Goal: Transaction & Acquisition: Purchase product/service

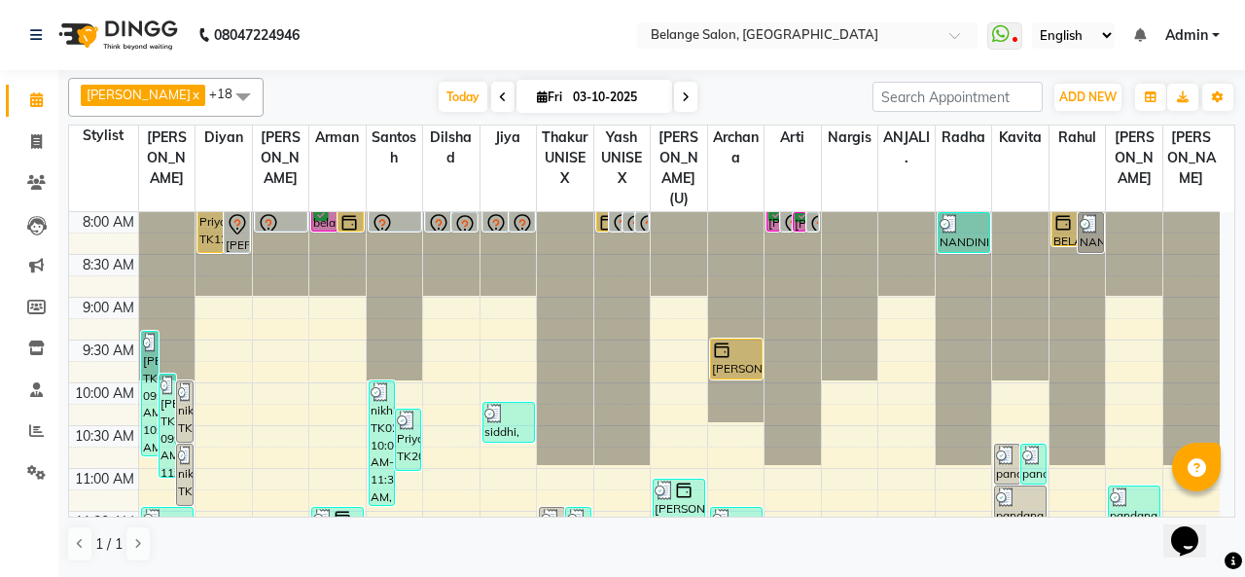
scroll to position [756, 0]
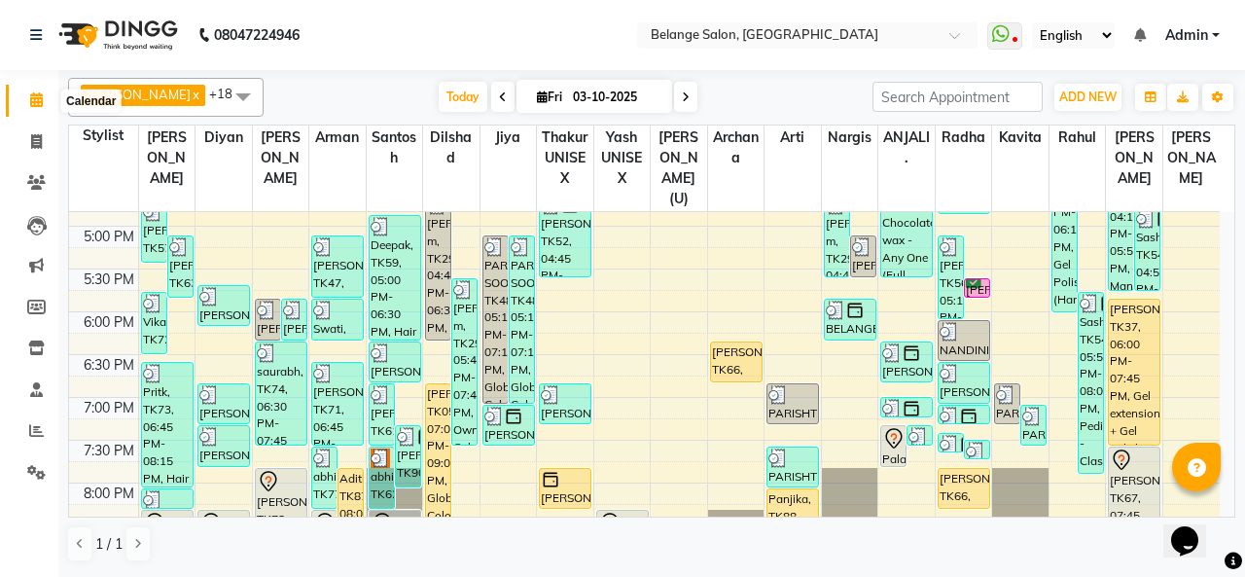
click at [39, 102] on icon at bounding box center [36, 99] width 13 height 15
click at [439, 94] on span "Today" at bounding box center [463, 97] width 49 height 30
type input "04-10-2025"
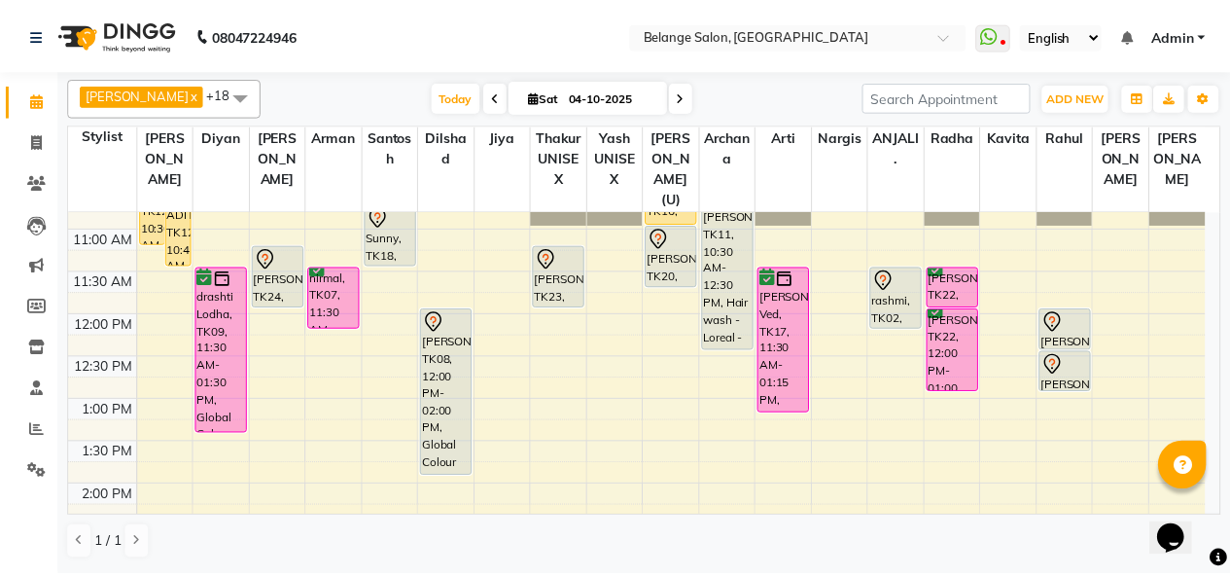
scroll to position [152, 0]
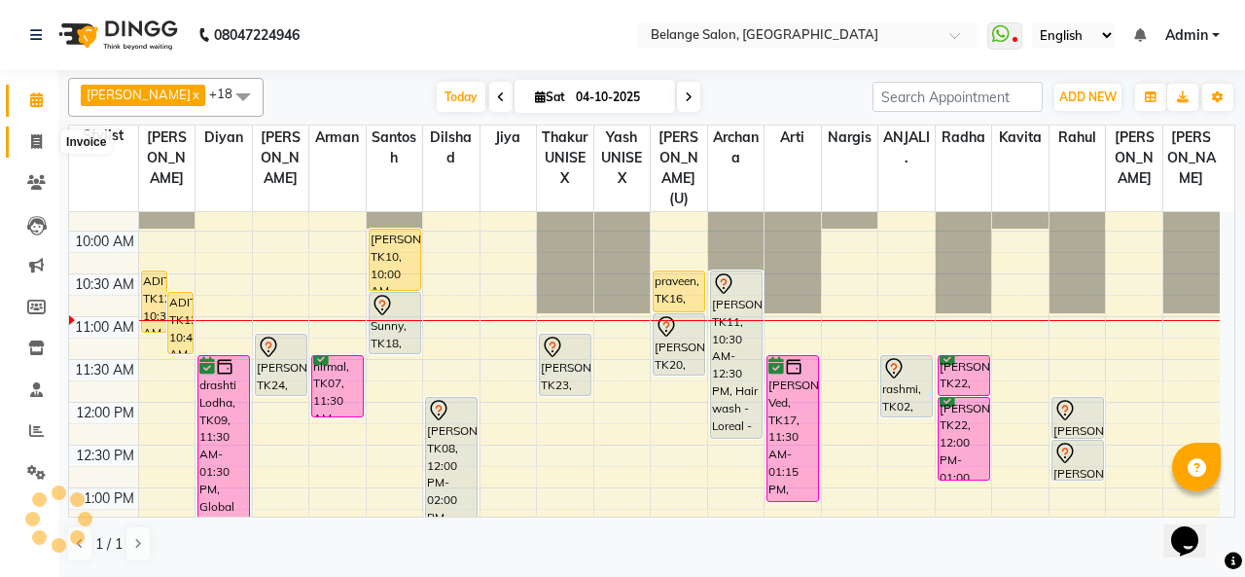
click at [39, 145] on icon at bounding box center [36, 141] width 11 height 15
select select "5076"
select select "service"
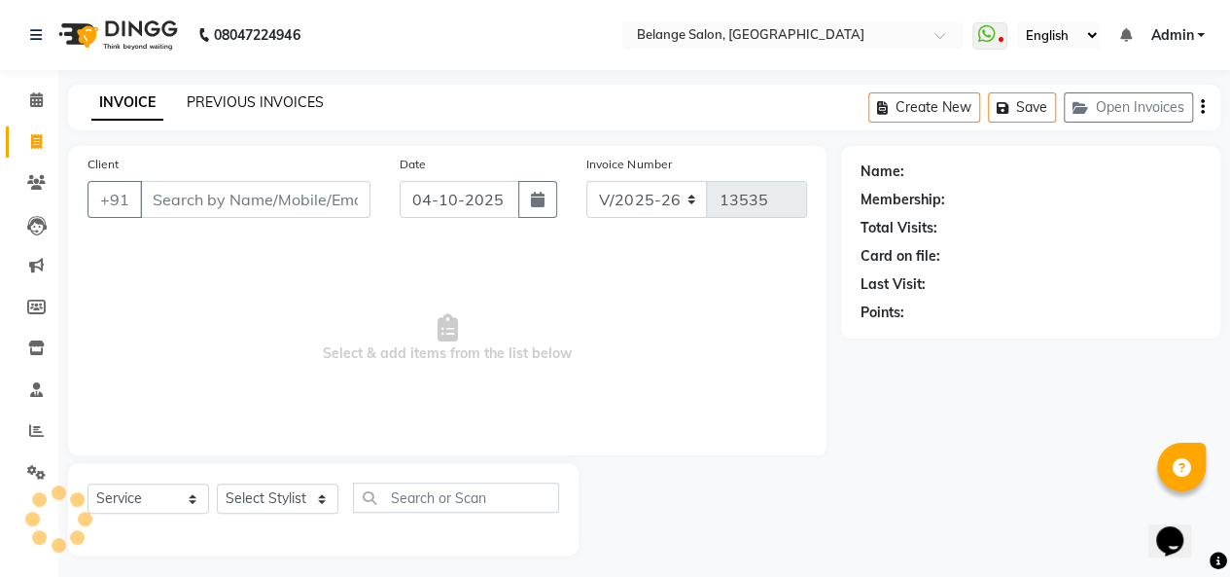
click at [237, 100] on link "PREVIOUS INVOICES" at bounding box center [255, 102] width 137 height 18
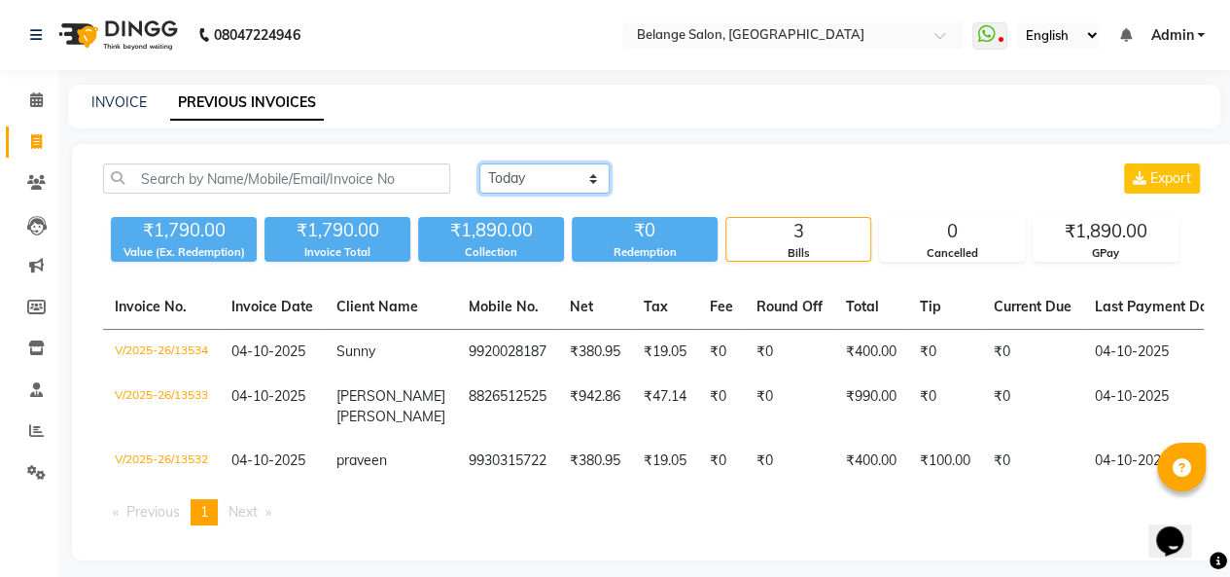
click at [549, 184] on select "[DATE] [DATE] Custom Range" at bounding box center [544, 178] width 130 height 30
select select "yesterday"
click at [479, 163] on select "[DATE] [DATE] Custom Range" at bounding box center [544, 178] width 130 height 30
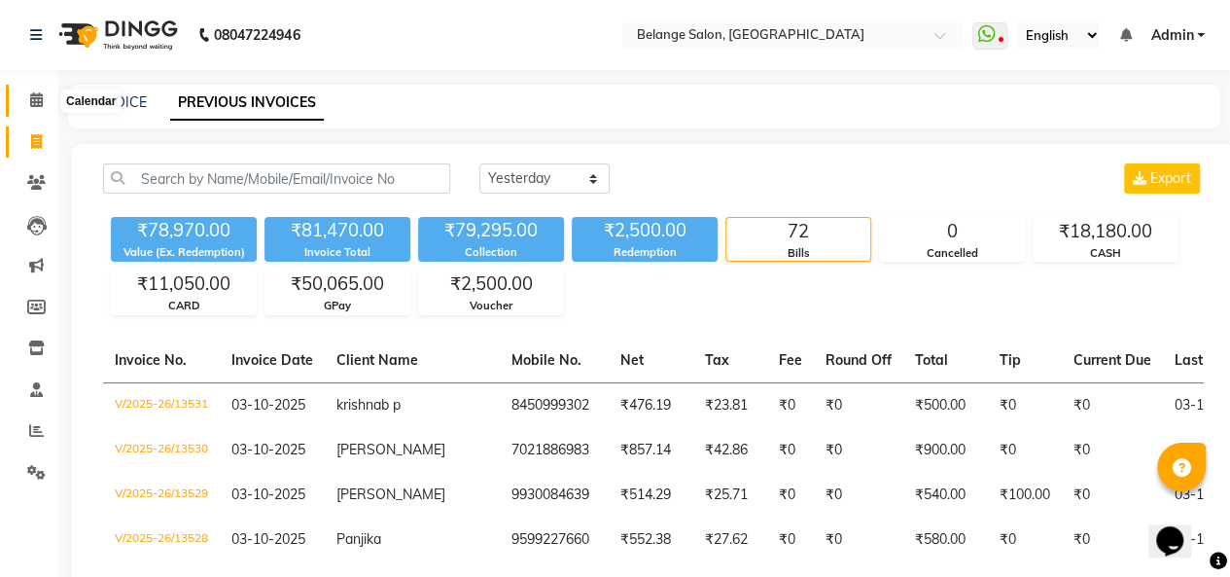
click at [36, 98] on icon at bounding box center [36, 99] width 13 height 15
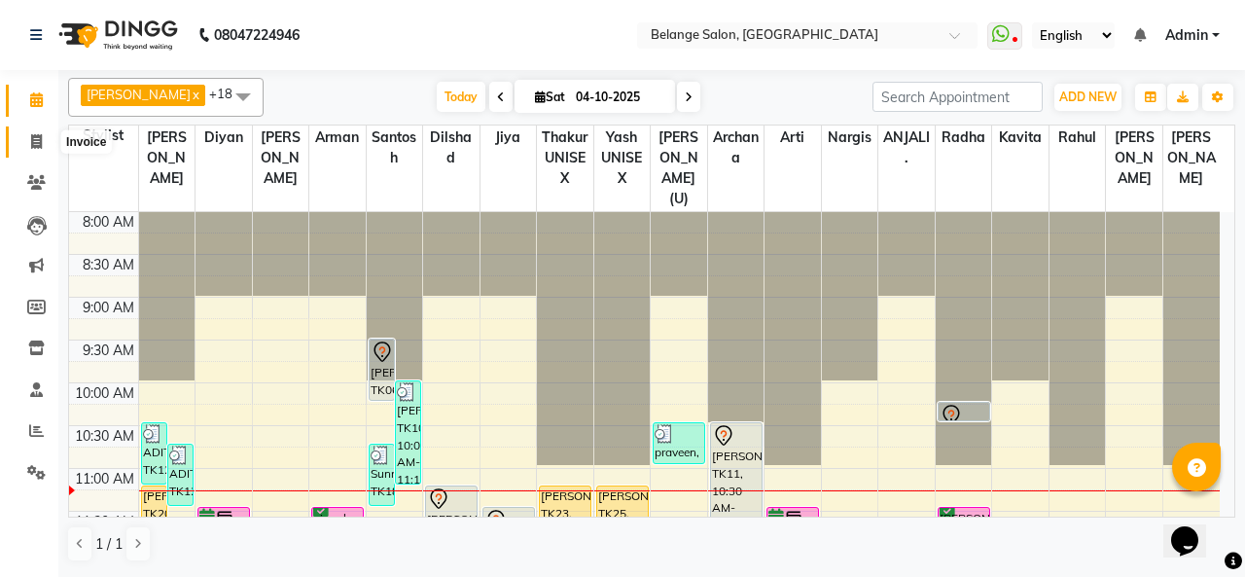
click at [36, 138] on icon at bounding box center [36, 141] width 11 height 15
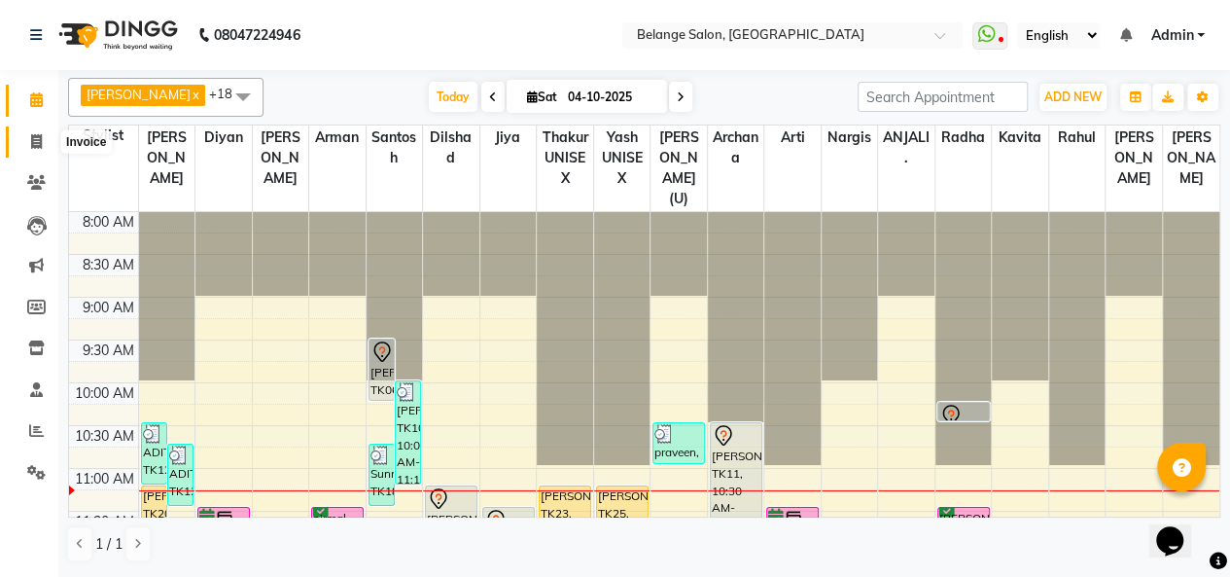
select select "5076"
select select "service"
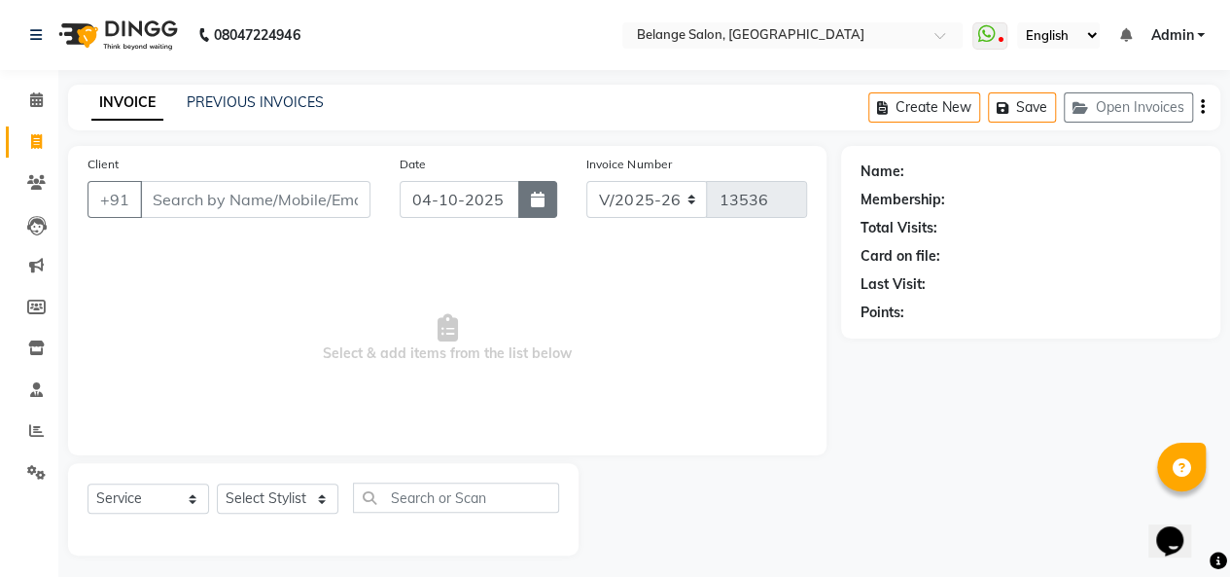
click at [535, 201] on icon "button" at bounding box center [538, 200] width 14 height 16
select select "10"
select select "2025"
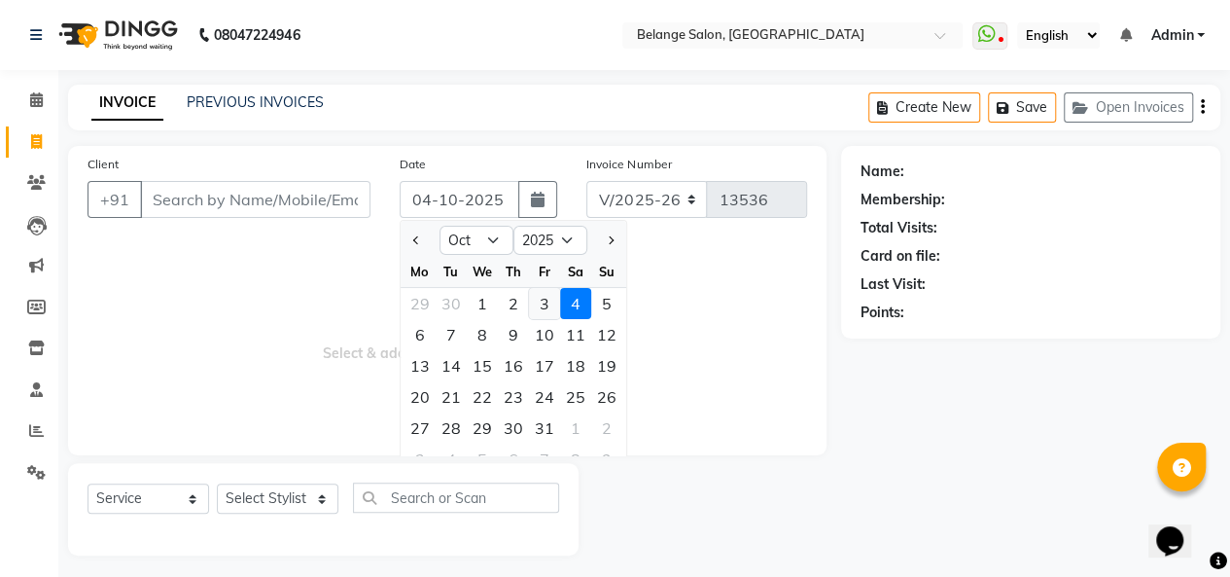
click at [545, 301] on div "3" at bounding box center [544, 303] width 31 height 31
type input "03-10-2025"
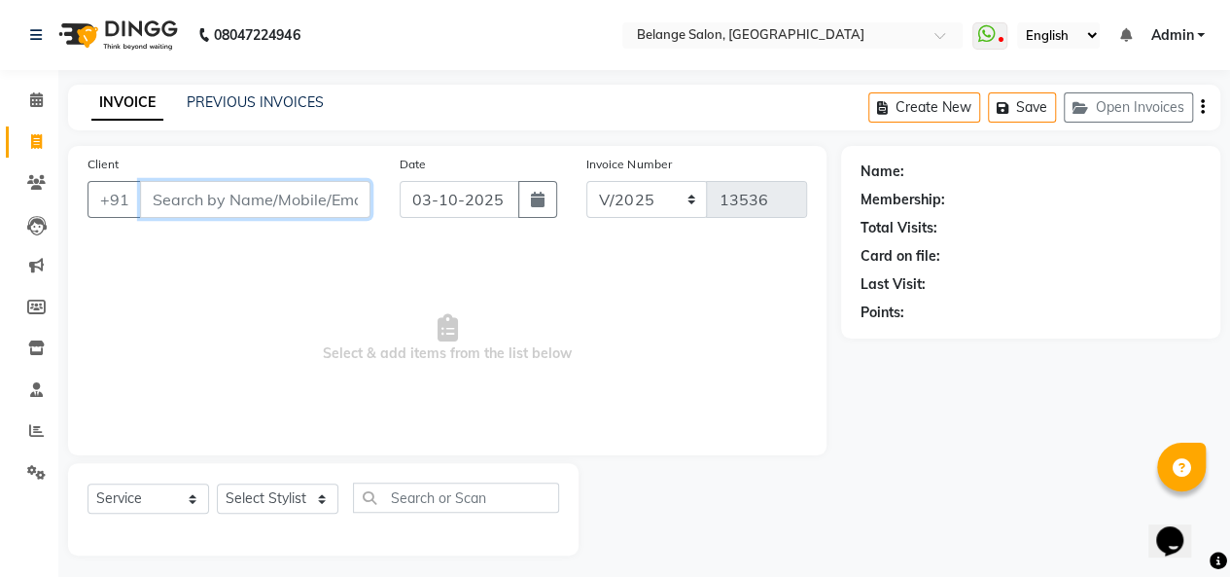
click at [243, 203] on input "Client" at bounding box center [255, 199] width 230 height 37
type input "12150000004"
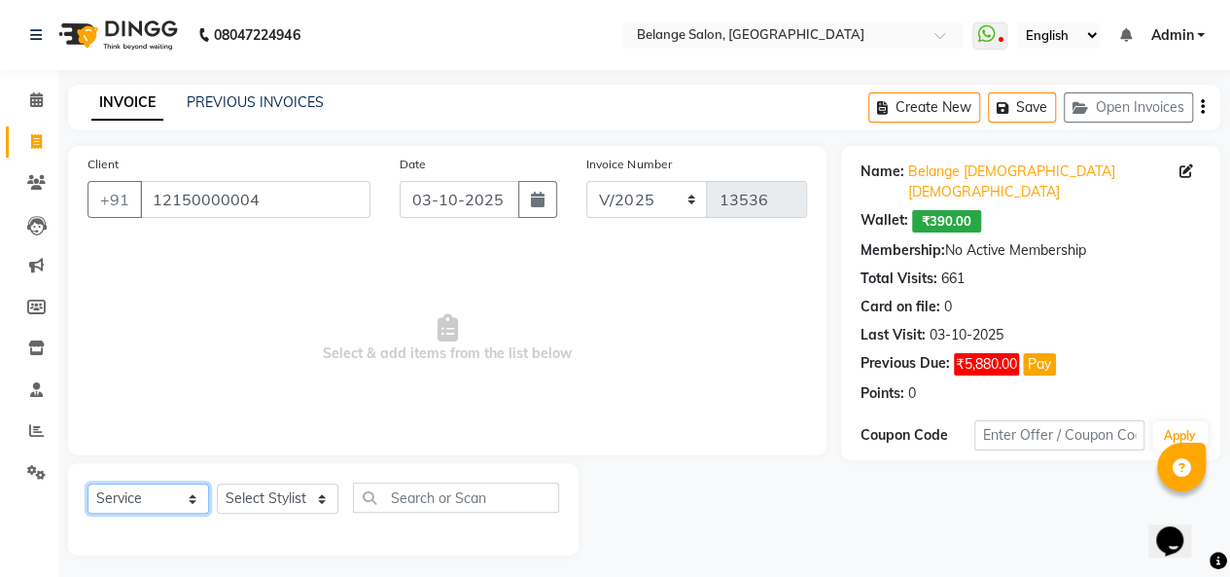
click at [133, 499] on select "Select Service Product Membership Package Voucher Prepaid Gift Card" at bounding box center [149, 498] width 122 height 30
select select "product"
click at [88, 483] on select "Select Service Product Membership Package Voucher Prepaid Gift Card" at bounding box center [149, 498] width 122 height 30
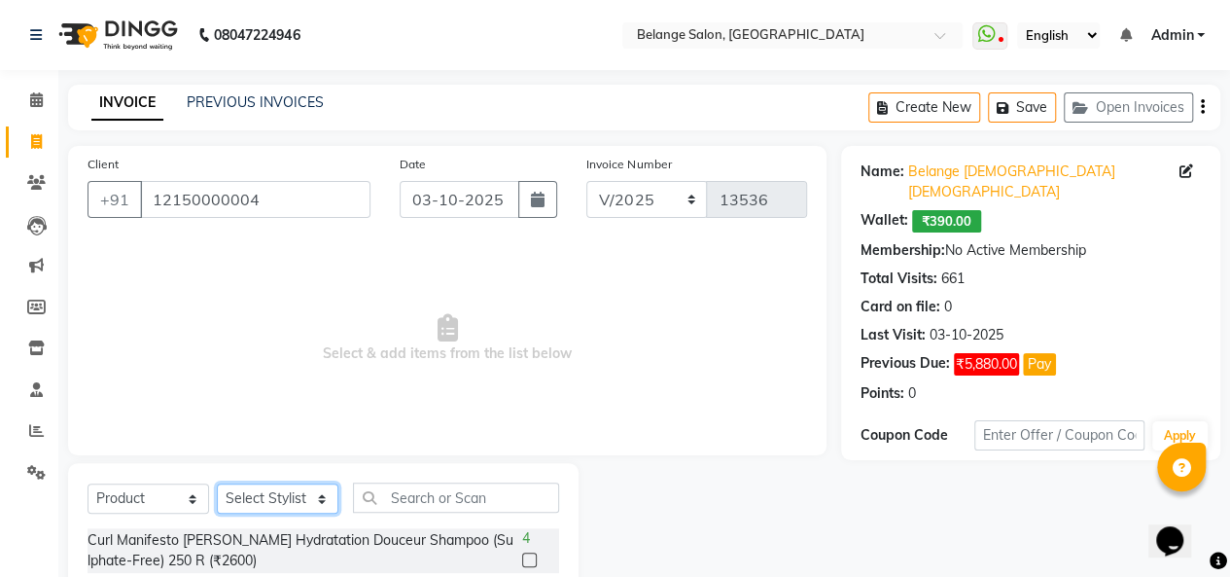
select select "66547"
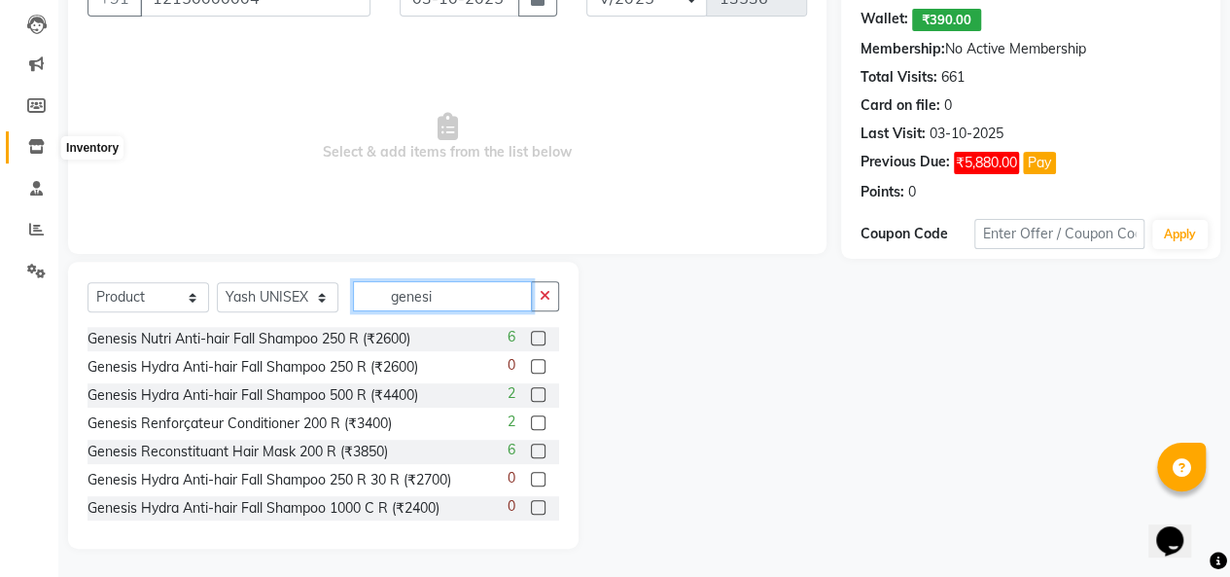
type input "genesi"
click at [33, 147] on icon at bounding box center [36, 146] width 17 height 15
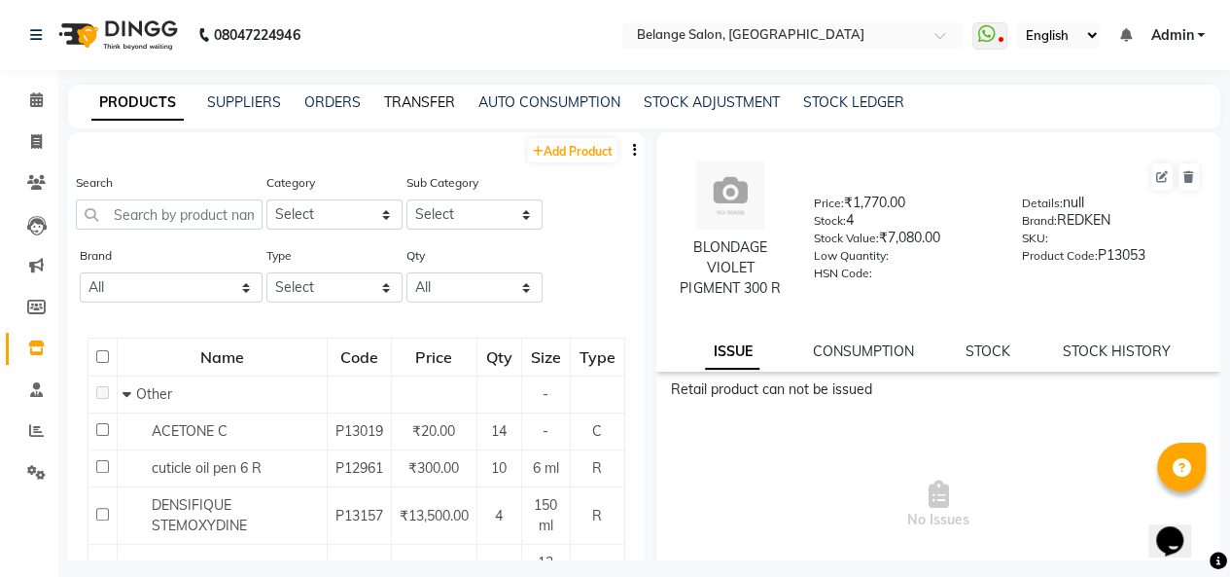
click at [422, 103] on link "TRANSFER" at bounding box center [419, 102] width 71 height 18
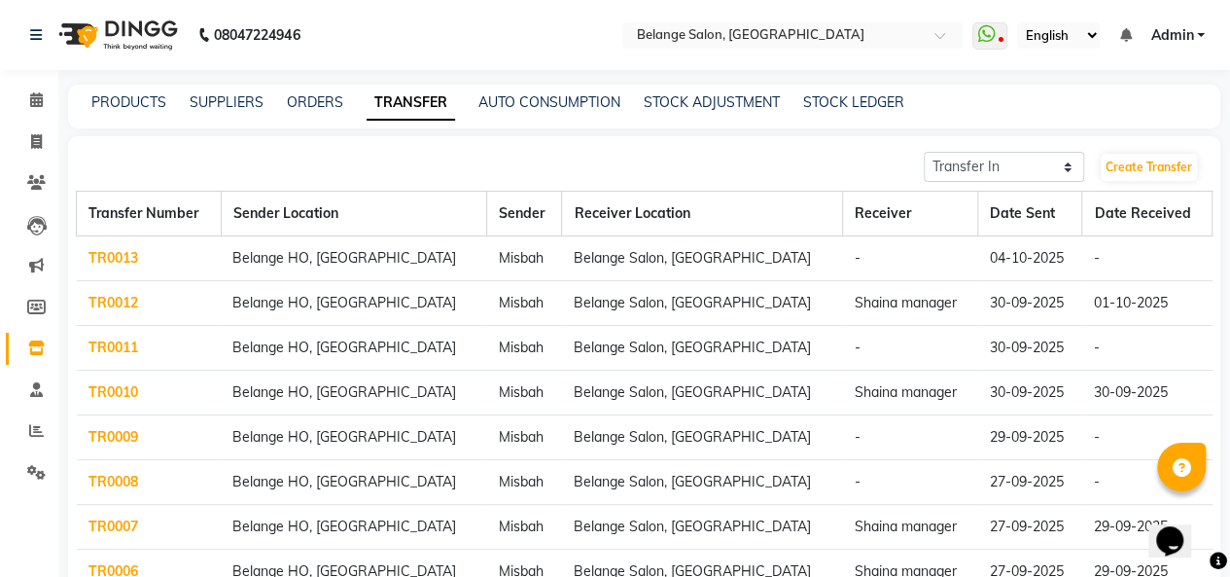
click at [126, 257] on link "TR0013" at bounding box center [113, 258] width 50 height 18
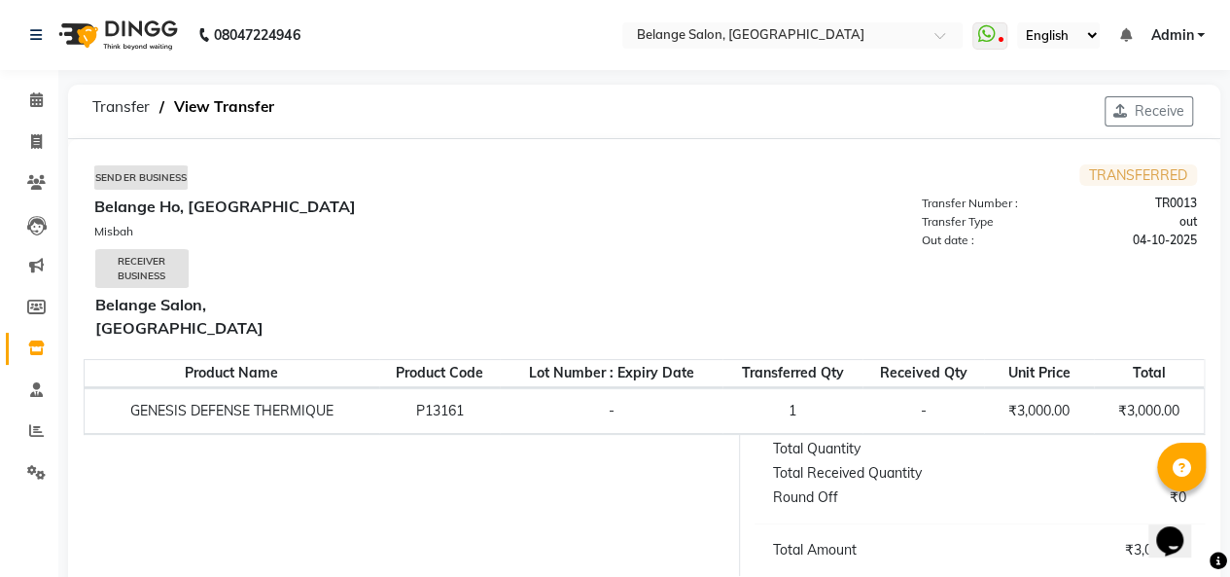
drag, startPoint x: 1140, startPoint y: 118, endPoint x: 655, endPoint y: 239, distance: 499.3
click at [655, 239] on td "TRANSFERRED Transfer Number : TR0013 Transfer Type out Out date : [DATE]" at bounding box center [920, 256] width 551 height 185
click at [1157, 108] on button "Receive" at bounding box center [1149, 111] width 88 height 30
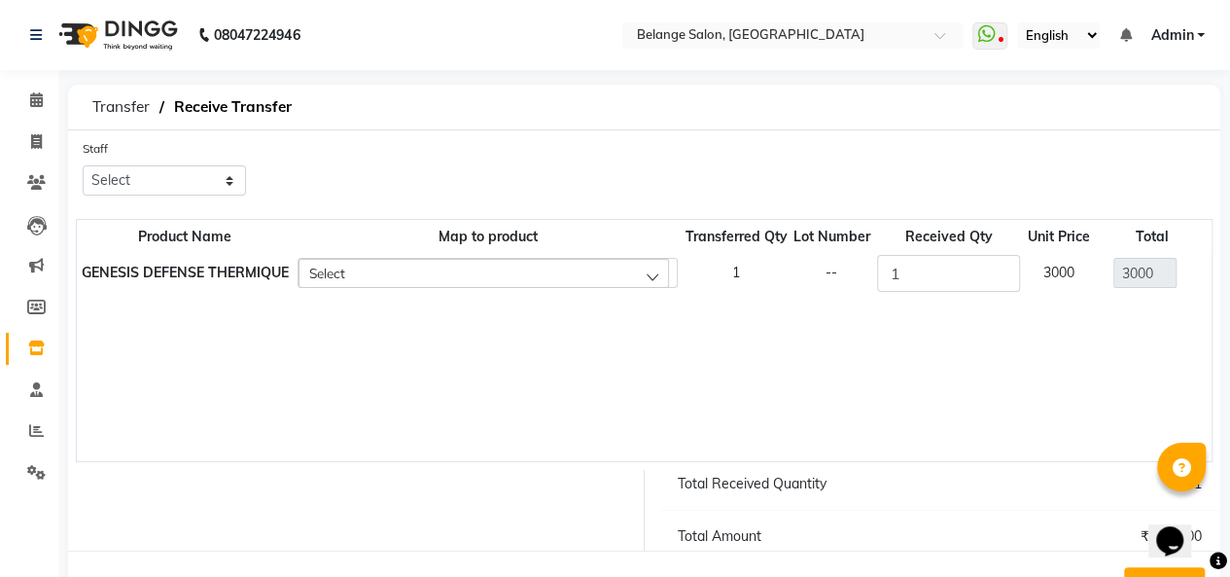
drag, startPoint x: 1237, startPoint y: 240, endPoint x: 788, endPoint y: 389, distance: 473.3
click at [788, 389] on div "Product Name Map to product Transferred Qty Lot Number Received Qty Unit Price …" at bounding box center [644, 340] width 1137 height 243
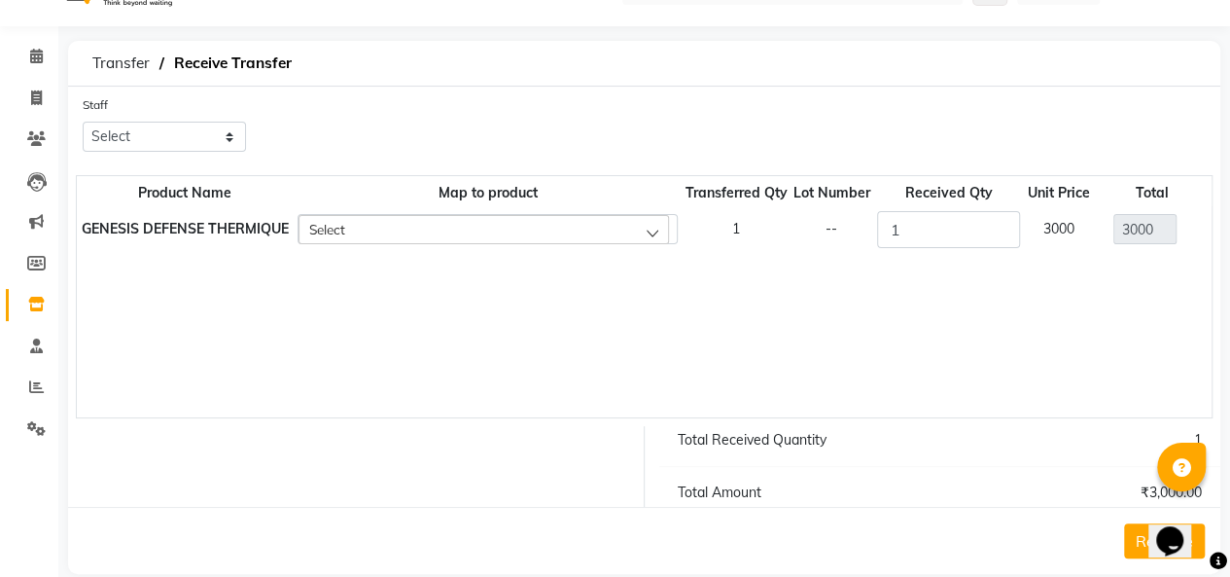
scroll to position [72, 0]
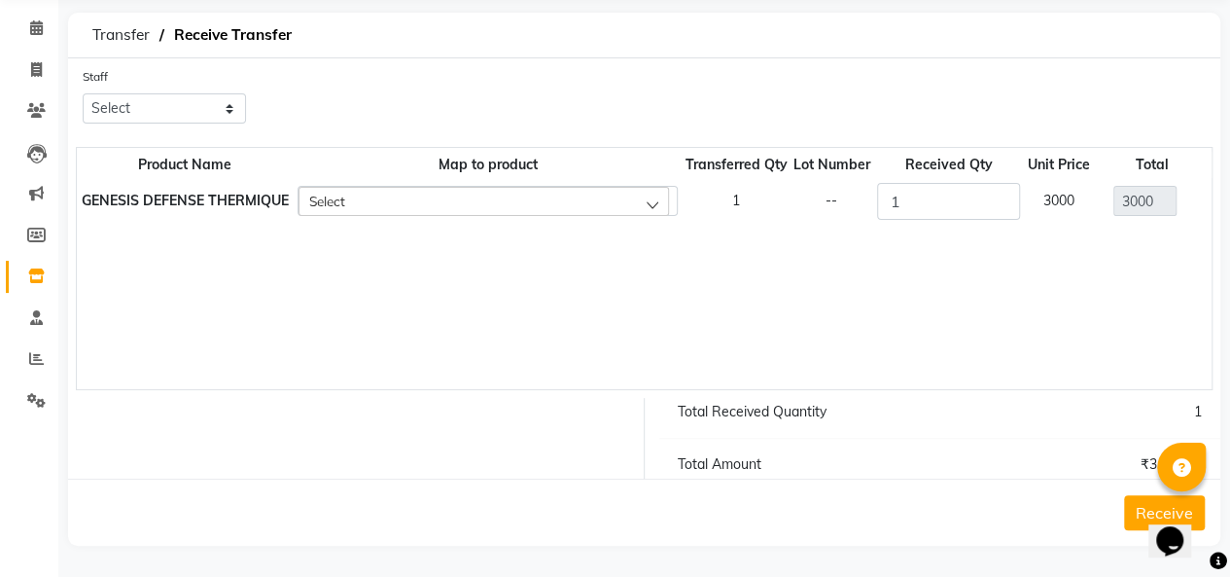
drag, startPoint x: 1142, startPoint y: 510, endPoint x: 1194, endPoint y: 338, distance: 179.0
click at [1194, 338] on div "Product Name Map to product Transferred Qty Lot Number Received Qty Unit Price …" at bounding box center [644, 268] width 1137 height 243
drag, startPoint x: 1142, startPoint y: 507, endPoint x: 1197, endPoint y: 336, distance: 179.9
click at [1197, 336] on div "Product Name Map to product Transferred Qty Lot Number Received Qty Unit Price …" at bounding box center [644, 268] width 1137 height 243
click at [1143, 506] on button "Receive" at bounding box center [1164, 512] width 81 height 35
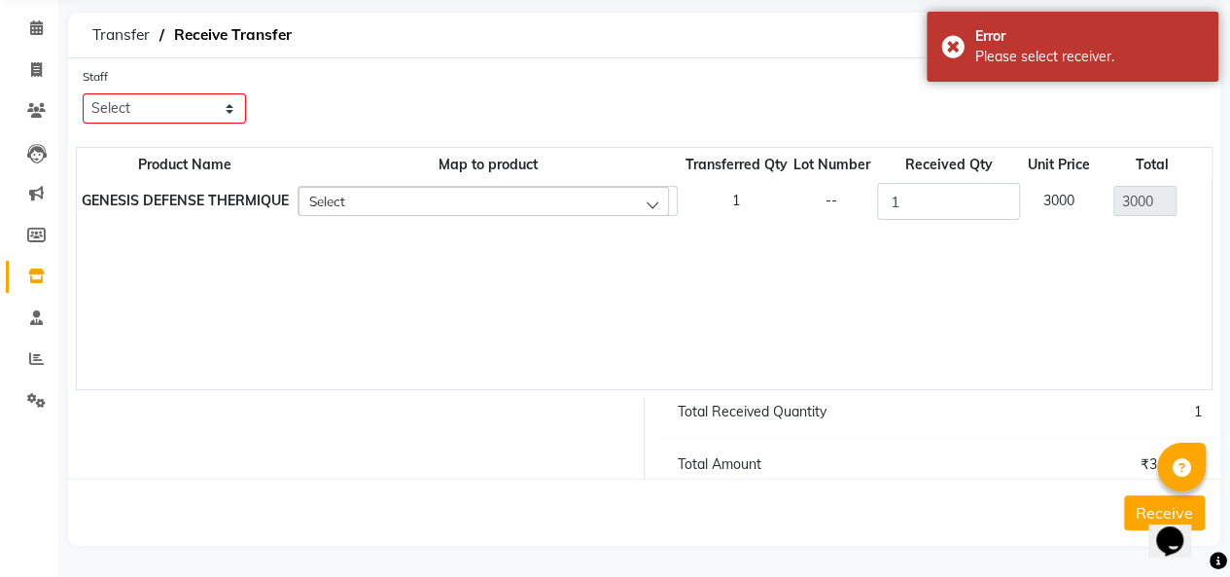
scroll to position [0, 0]
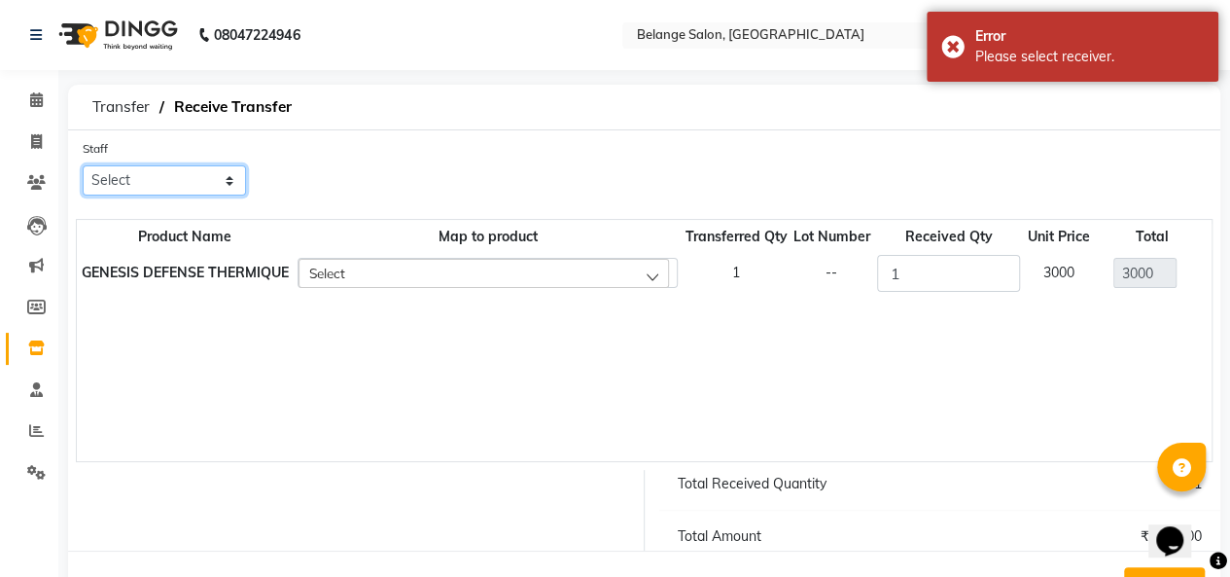
click at [132, 178] on select "Select [PERSON_NAME] (U) [PERSON_NAME]. [PERSON_NAME] [PERSON_NAME] Billing [PE…" at bounding box center [164, 180] width 163 height 30
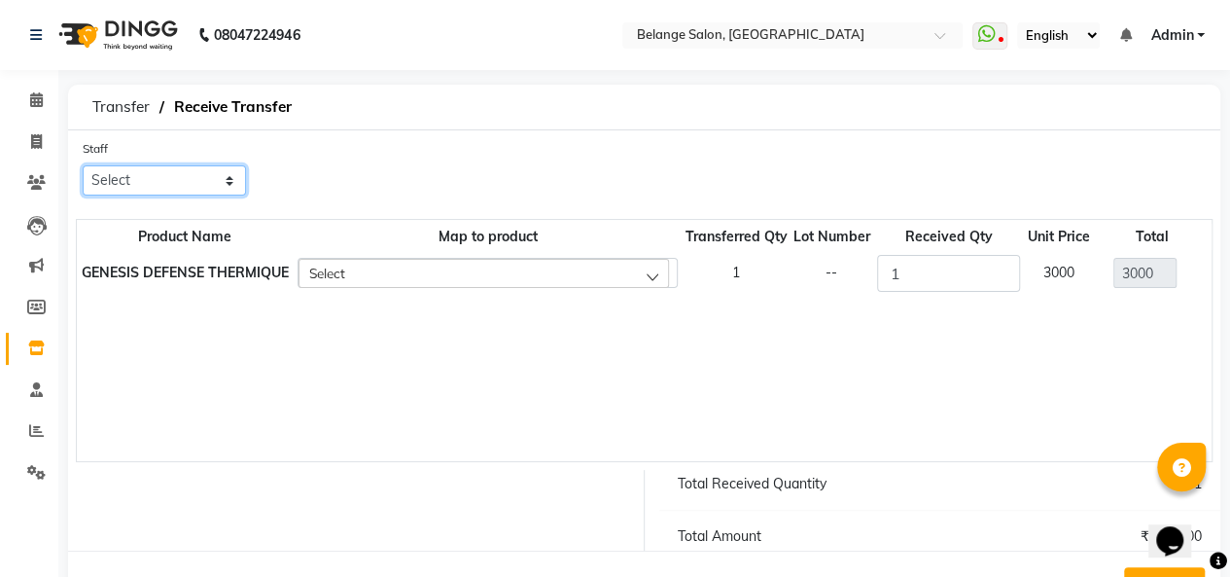
select select "86798"
click at [83, 165] on select "Select [PERSON_NAME] (U) [PERSON_NAME]. [PERSON_NAME] [PERSON_NAME] Billing [PE…" at bounding box center [164, 180] width 163 height 30
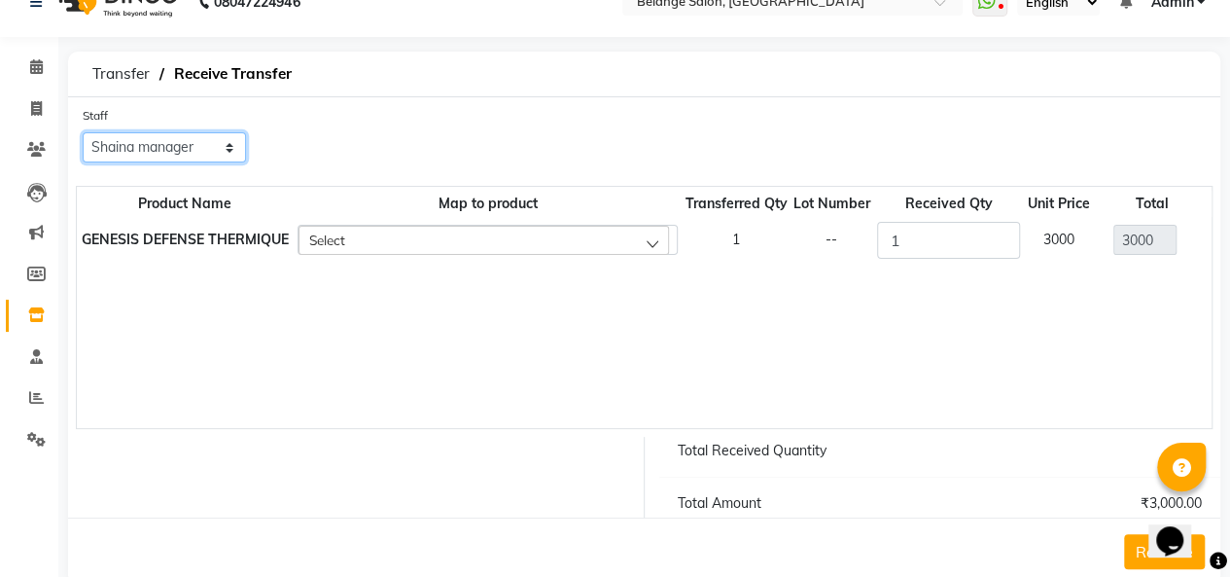
scroll to position [72, 0]
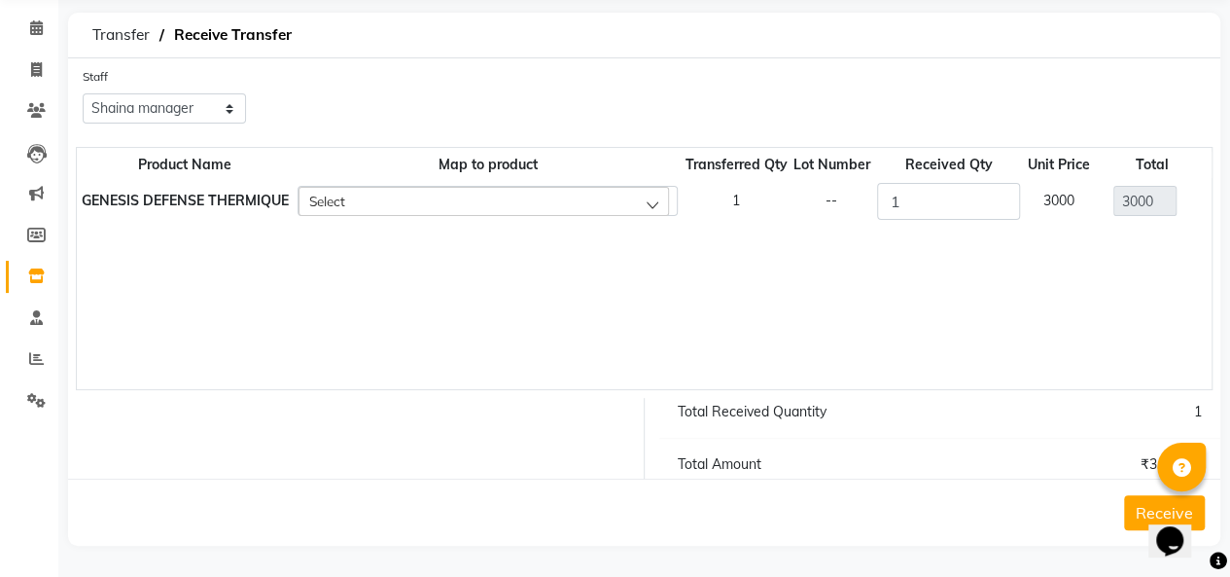
click at [1156, 507] on div "Opens Chat This icon Opens the chat window." at bounding box center [1179, 507] width 47 height 0
click at [1143, 503] on button "Receive" at bounding box center [1164, 512] width 81 height 35
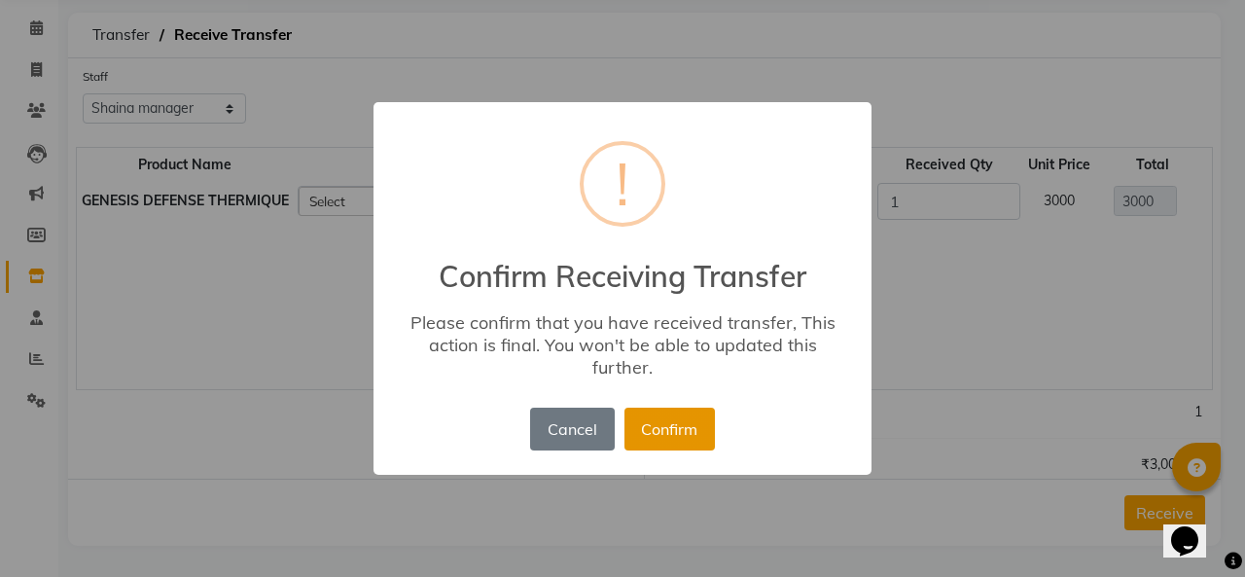
click at [657, 429] on button "Confirm" at bounding box center [669, 428] width 90 height 43
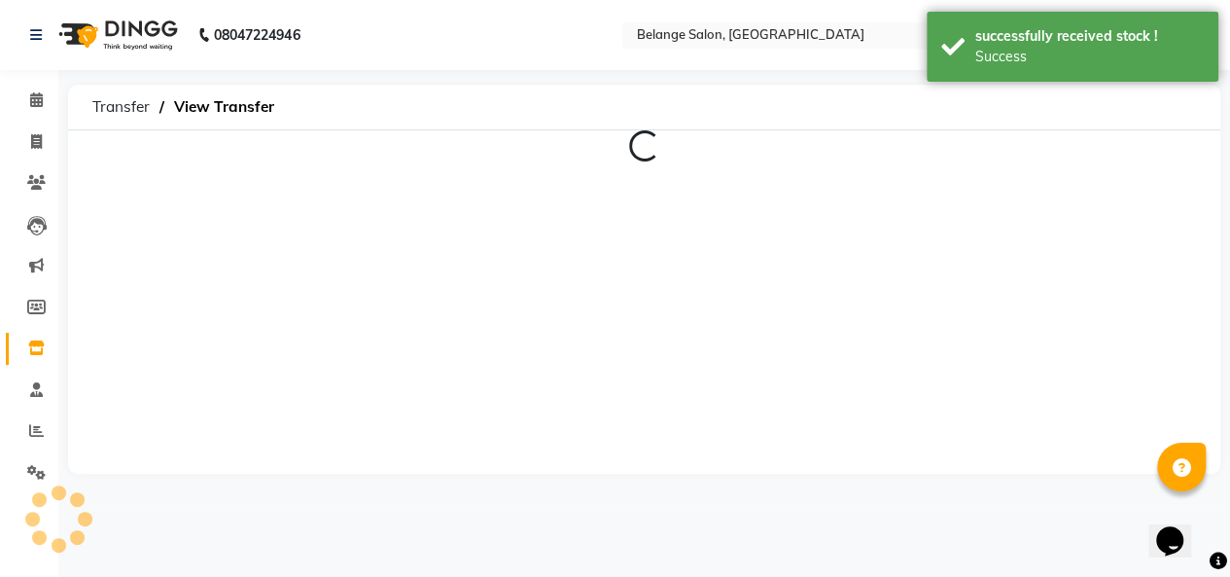
scroll to position [0, 0]
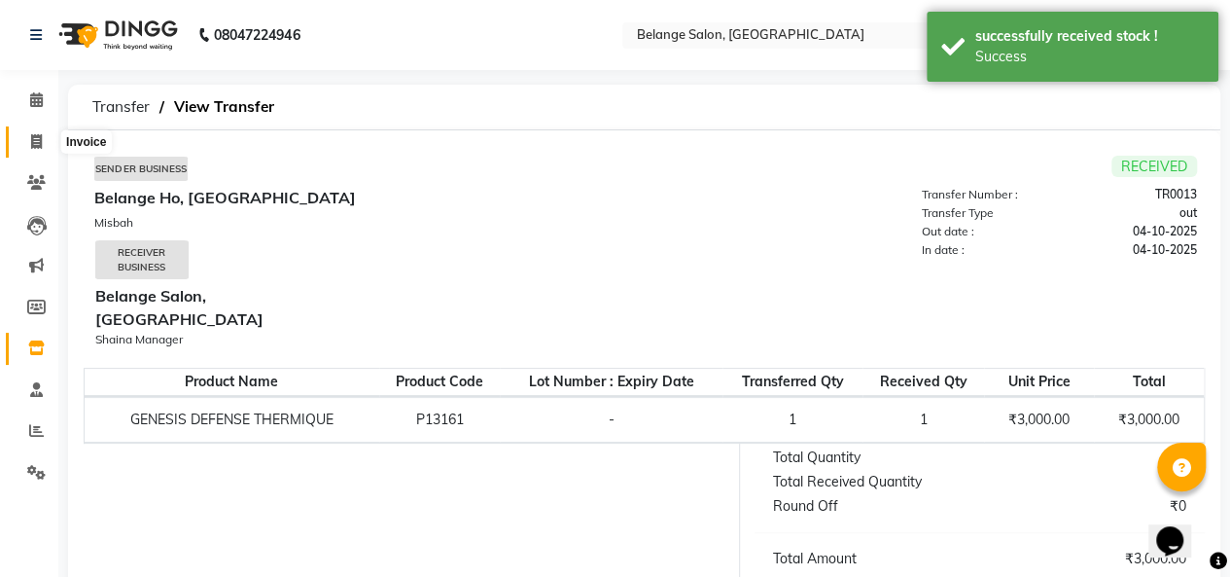
click at [34, 137] on icon at bounding box center [36, 141] width 11 height 15
select select "5076"
select select "service"
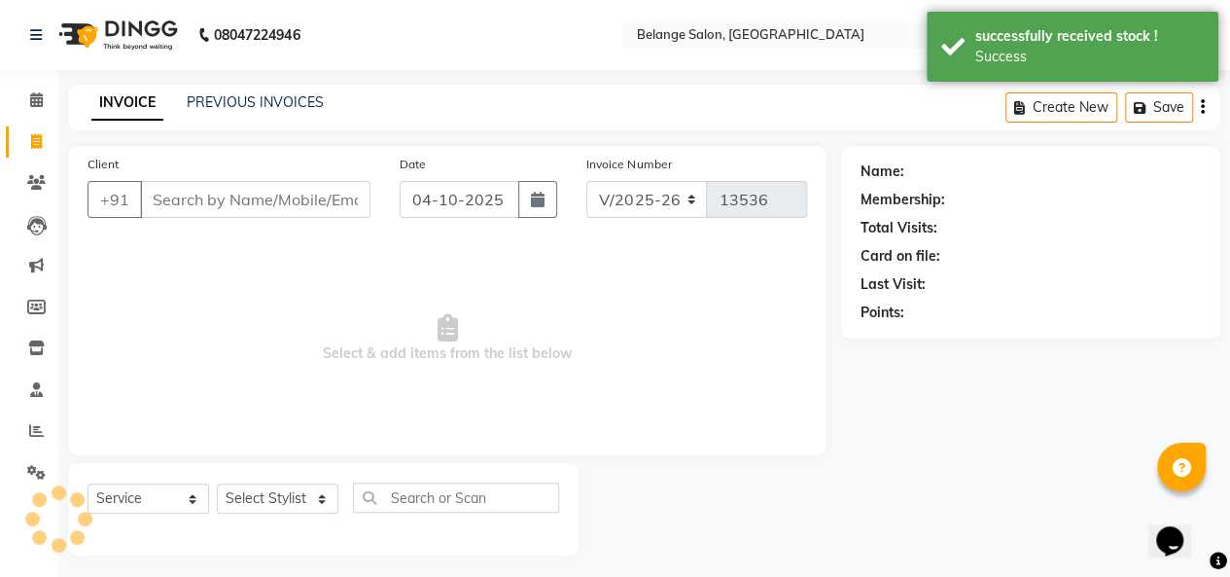
scroll to position [7, 0]
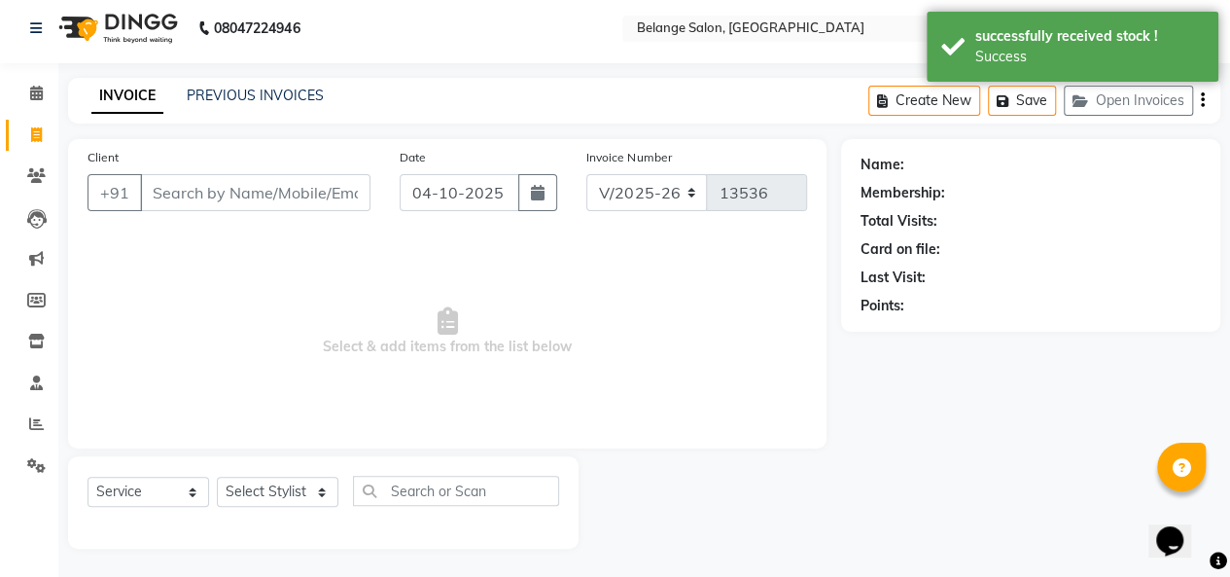
click at [185, 189] on input "Client" at bounding box center [255, 192] width 230 height 37
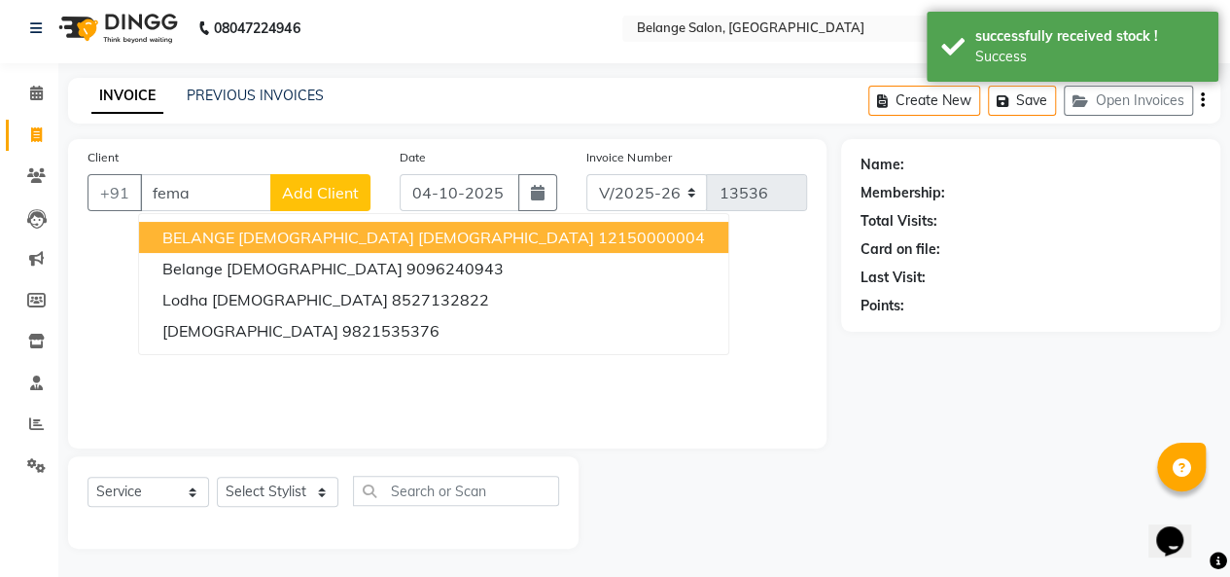
click at [211, 237] on span "BELANGE [DEMOGRAPHIC_DATA] [DEMOGRAPHIC_DATA]" at bounding box center [378, 237] width 432 height 19
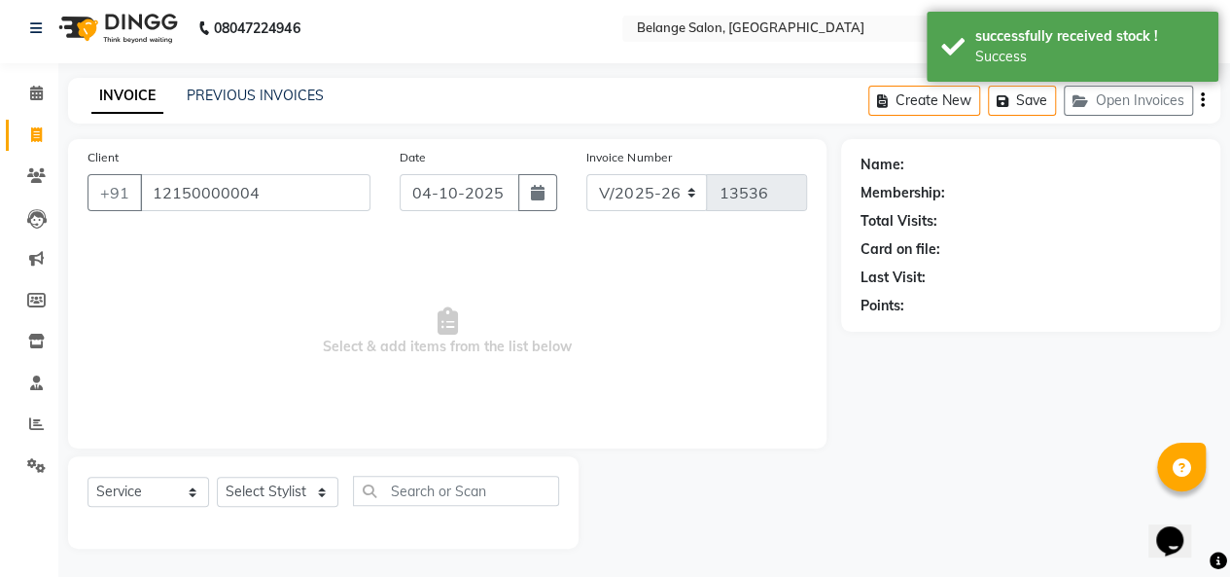
type input "12150000004"
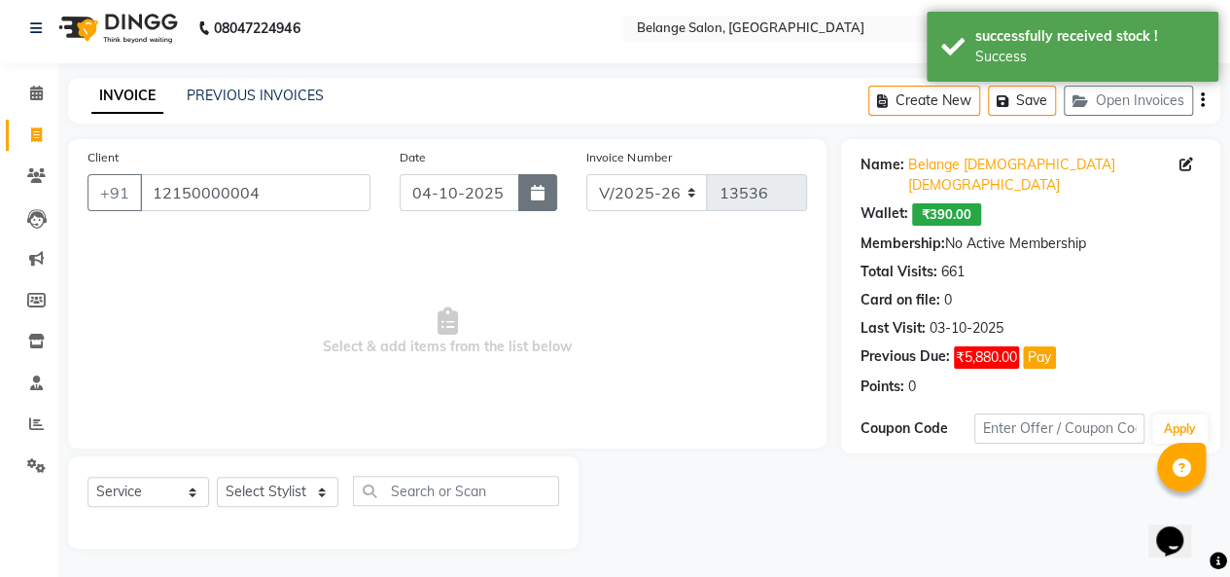
click at [533, 194] on icon "button" at bounding box center [538, 193] width 14 height 16
select select "10"
select select "2025"
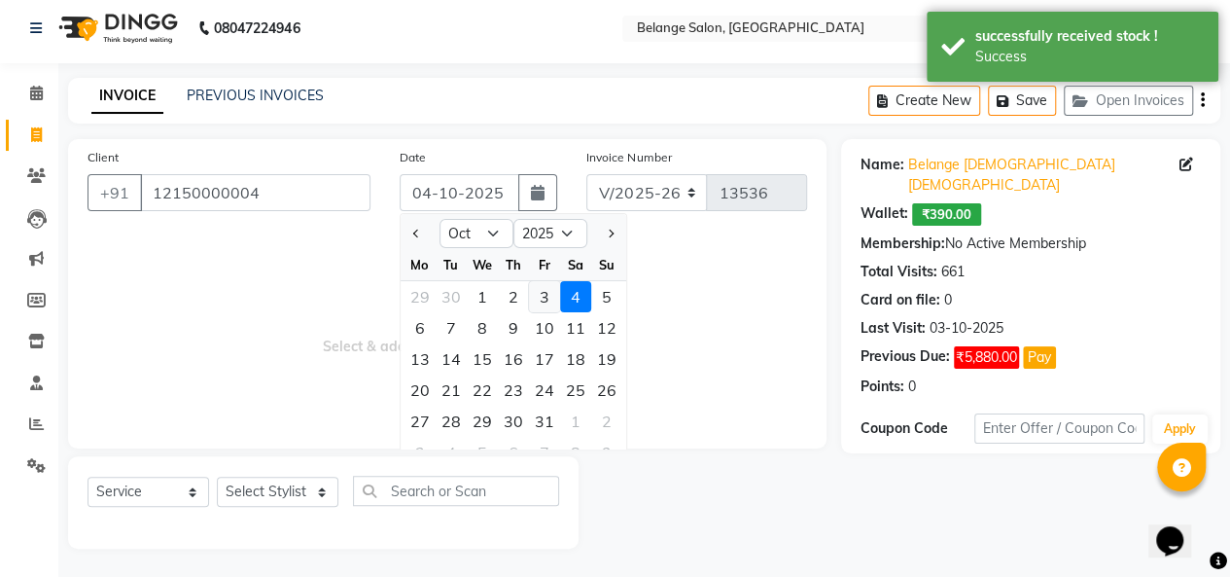
click at [547, 291] on div "3" at bounding box center [544, 296] width 31 height 31
type input "03-10-2025"
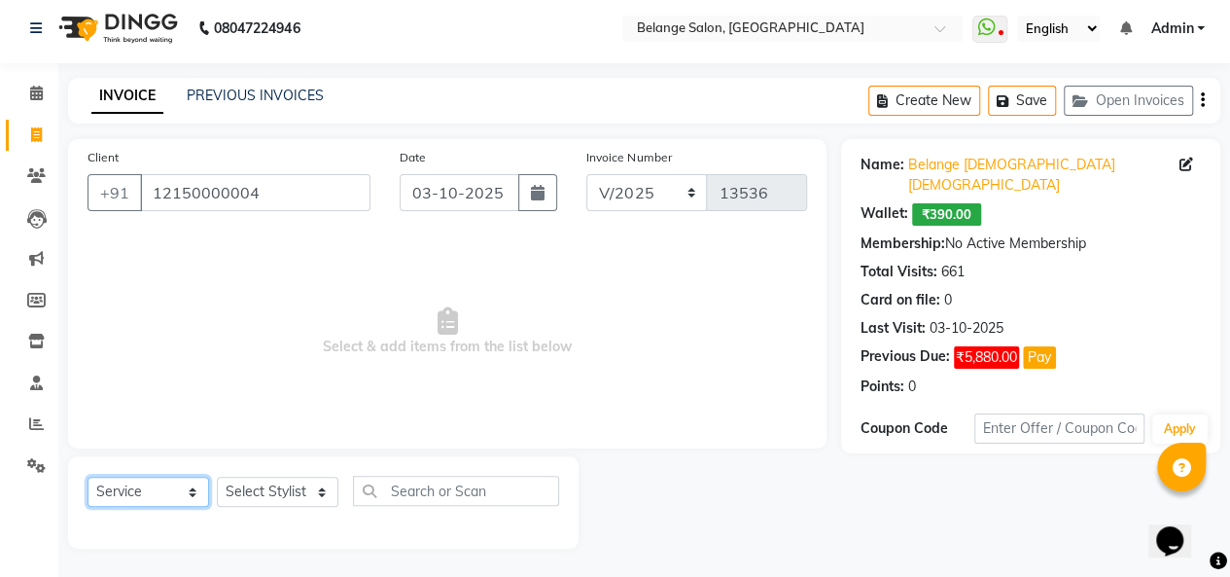
click at [143, 491] on select "Select Service Product Membership Package Voucher Prepaid Gift Card" at bounding box center [149, 492] width 122 height 30
select select "product"
click at [88, 477] on select "Select Service Product Membership Package Voucher Prepaid Gift Card" at bounding box center [149, 492] width 122 height 30
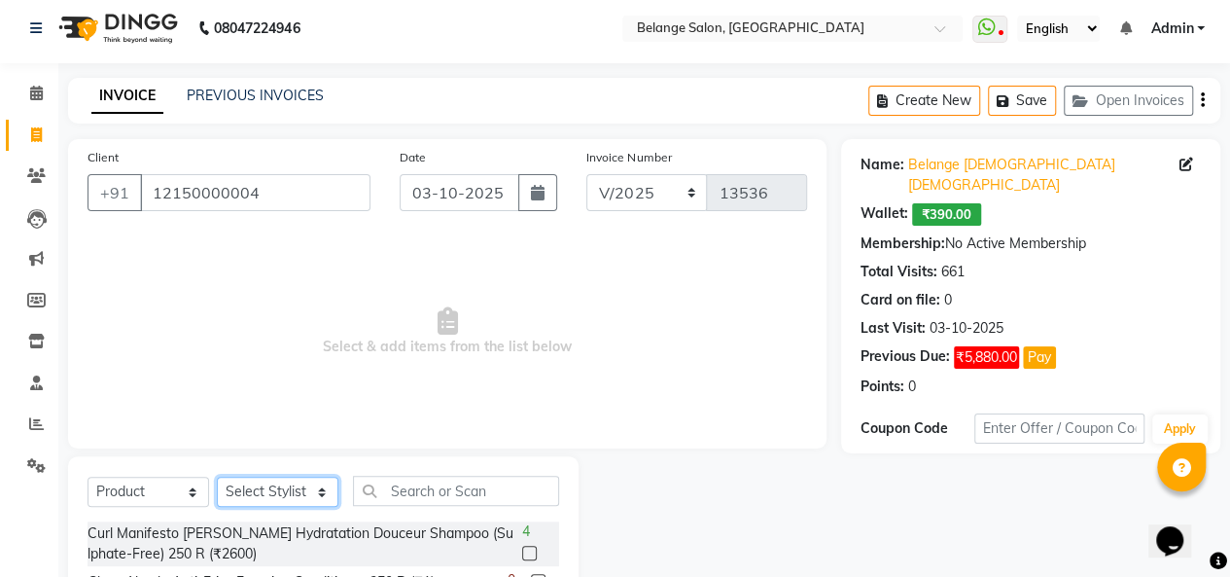
click at [266, 492] on select "Select Stylist [PERSON_NAME] (U) [PERSON_NAME]. [PERSON_NAME] [PERSON_NAME] Bil…" at bounding box center [278, 492] width 122 height 30
select select "66547"
click at [217, 477] on select "Select Stylist [PERSON_NAME] (U) [PERSON_NAME]. [PERSON_NAME] [PERSON_NAME] Bil…" at bounding box center [278, 492] width 122 height 30
click at [431, 495] on input "text" at bounding box center [456, 491] width 206 height 30
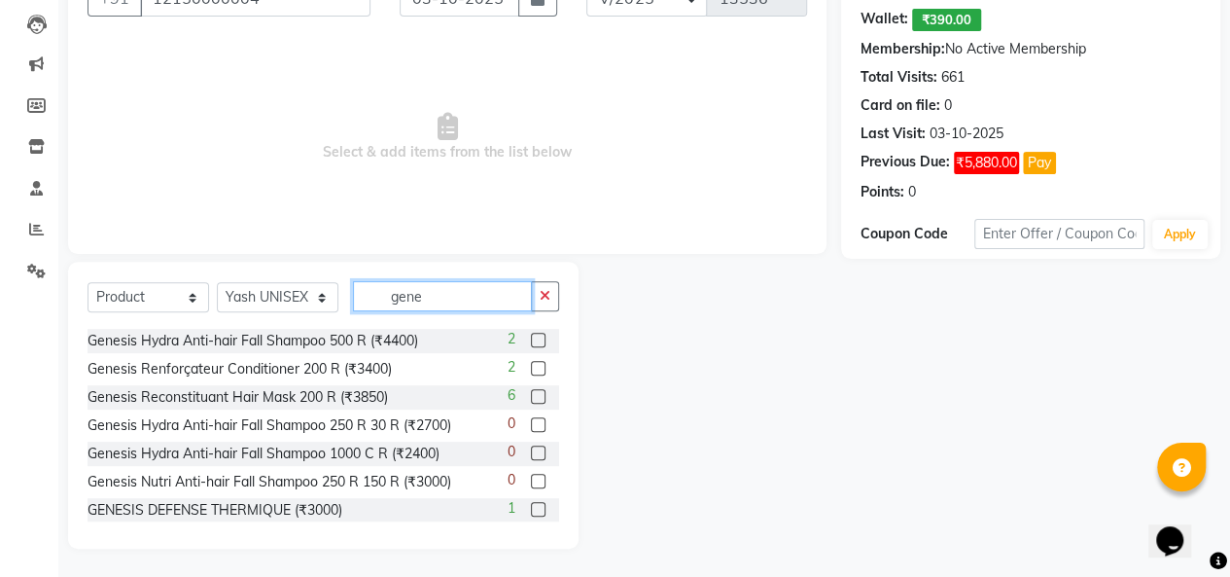
scroll to position [58, 0]
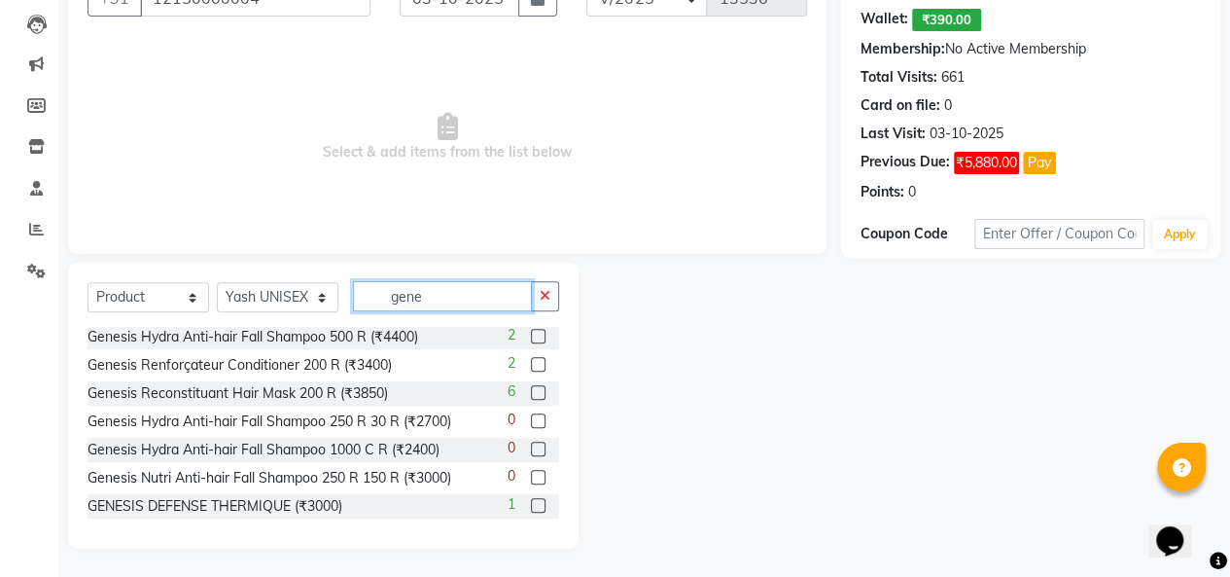
type input "gene"
click at [531, 503] on label at bounding box center [538, 505] width 15 height 15
click at [531, 503] on input "checkbox" at bounding box center [537, 506] width 13 height 13
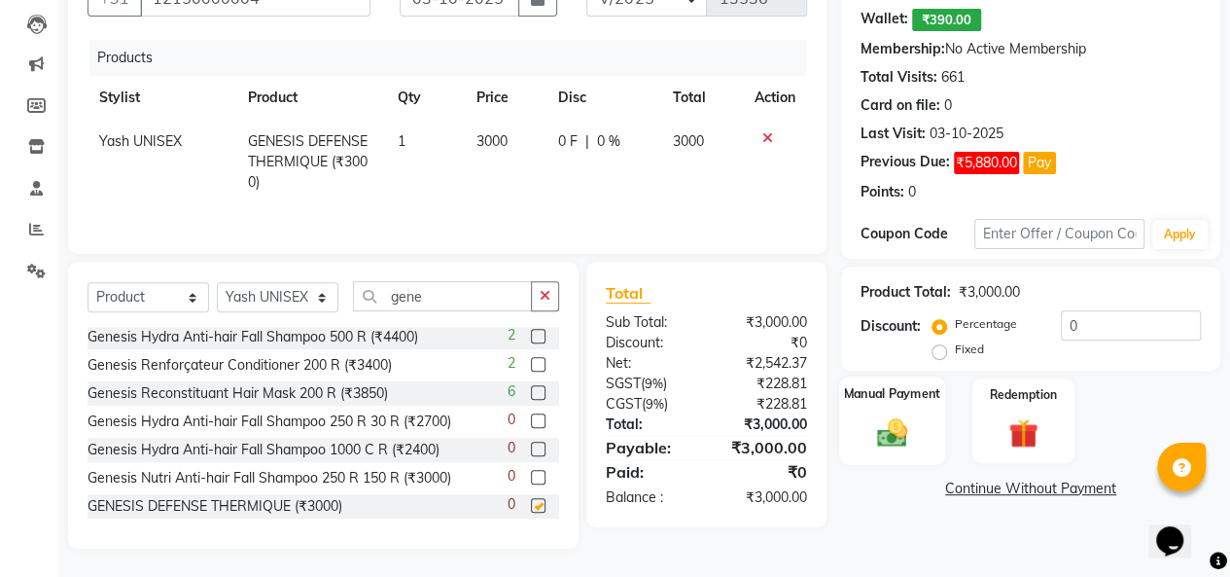
checkbox input "false"
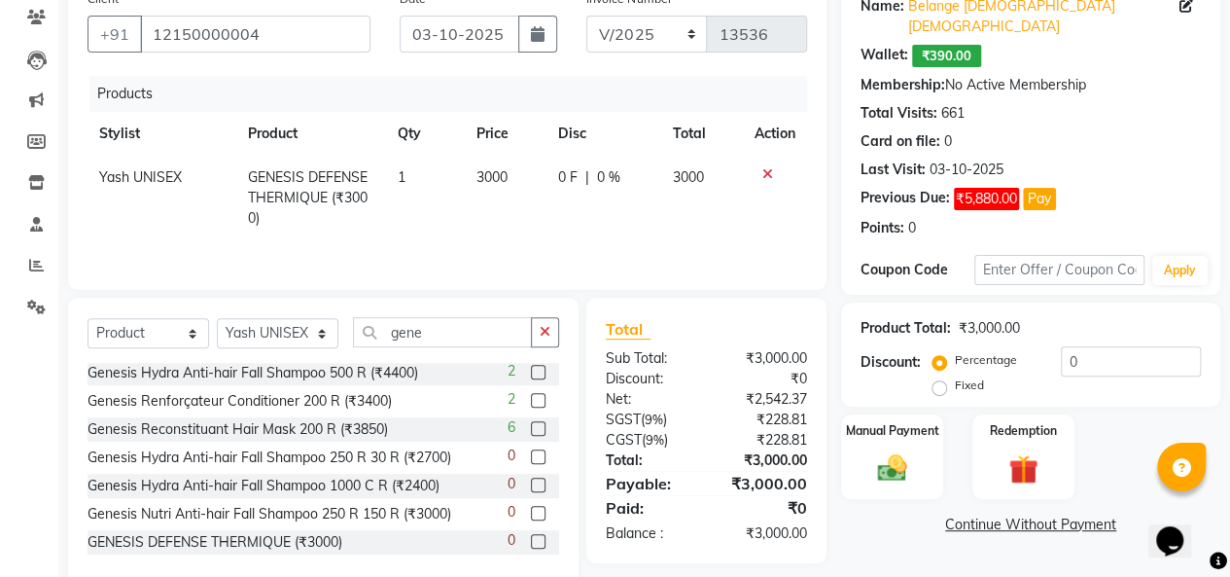
scroll to position [179, 0]
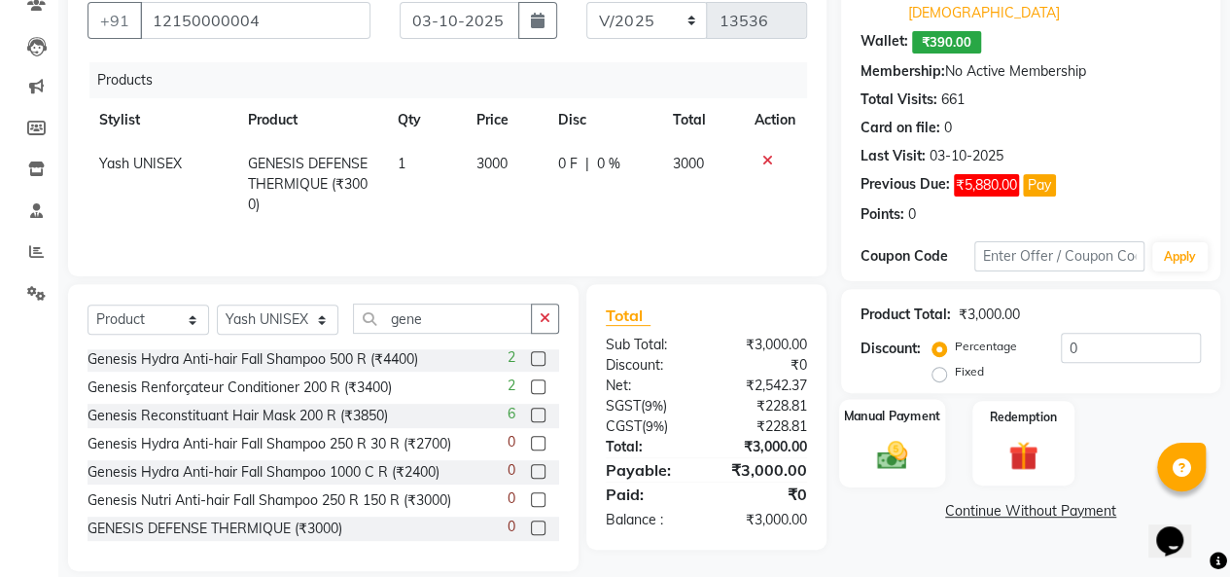
click at [895, 437] on img at bounding box center [892, 454] width 50 height 35
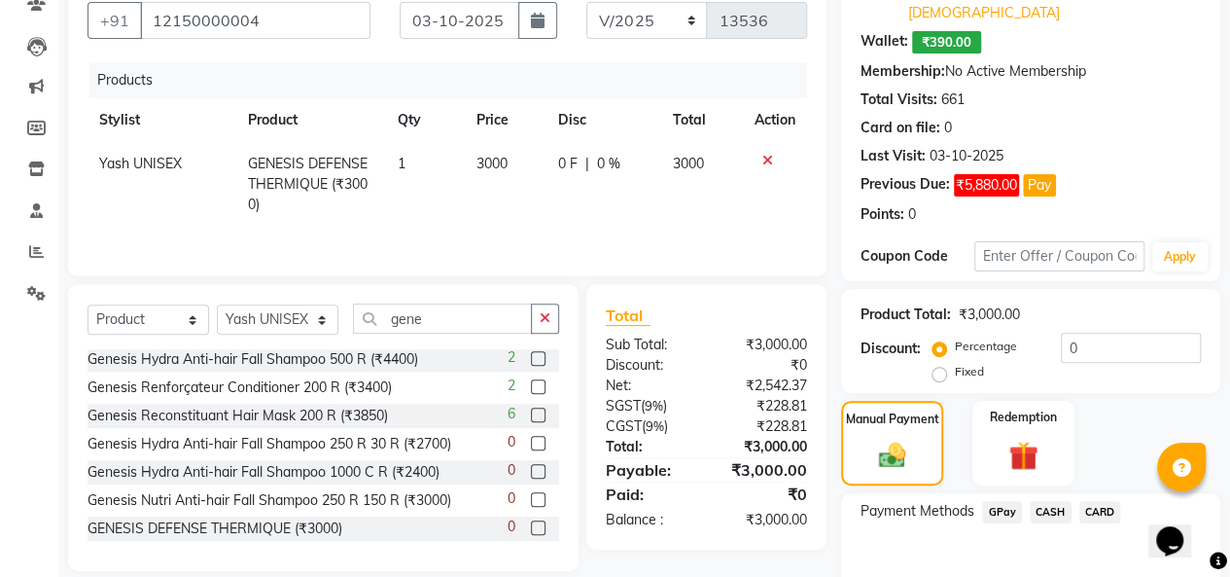
click at [998, 501] on span "GPay" at bounding box center [1002, 512] width 40 height 22
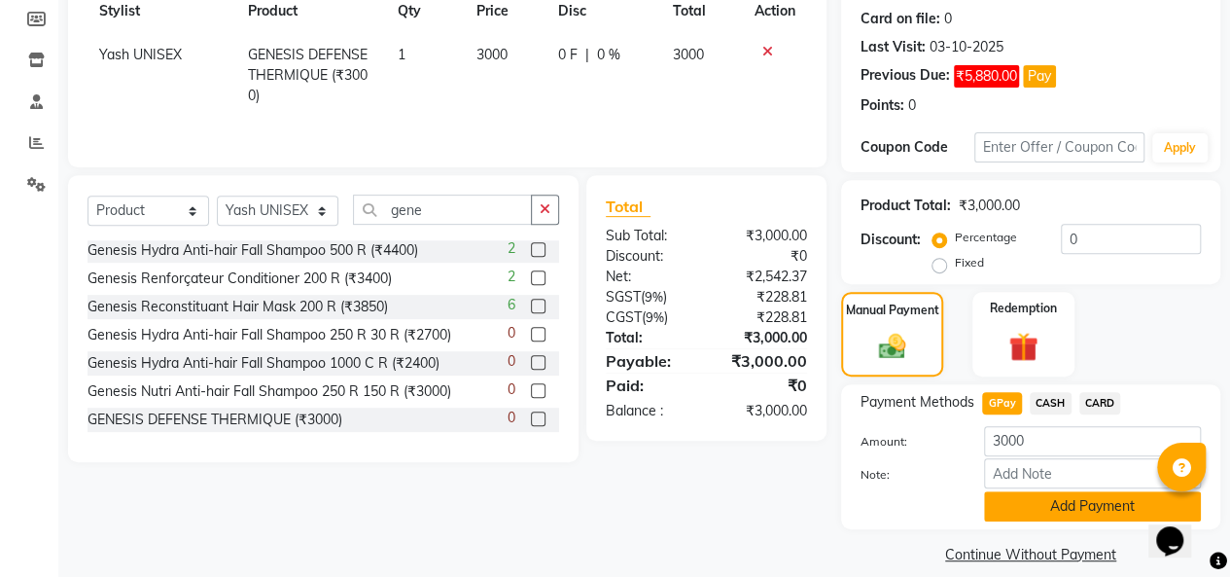
click at [1089, 491] on button "Add Payment" at bounding box center [1092, 506] width 217 height 30
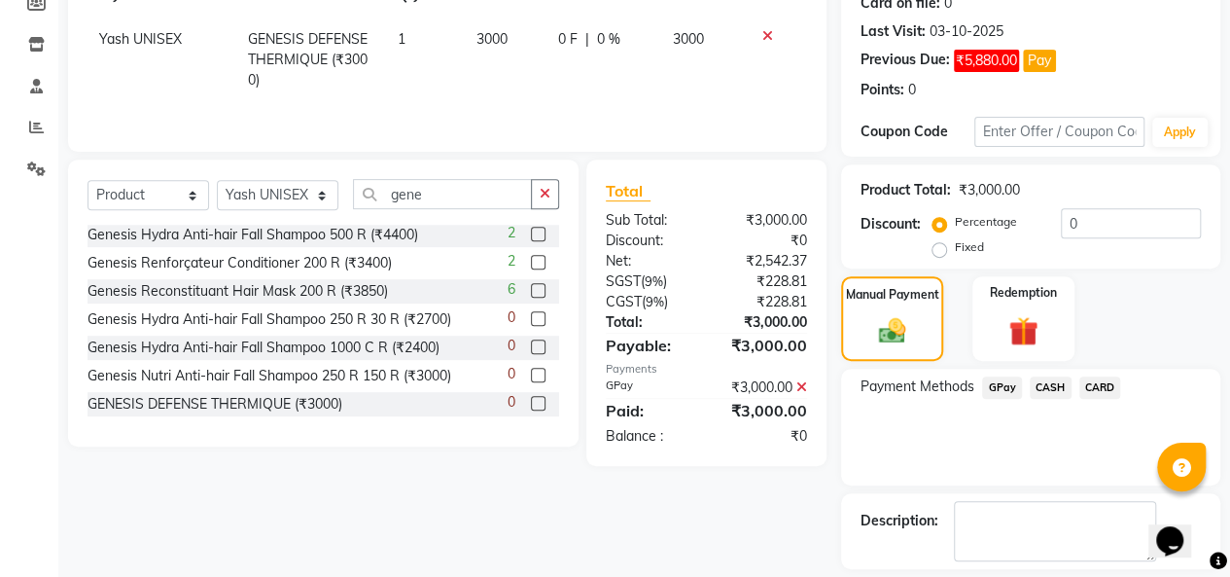
scroll to position [368, 0]
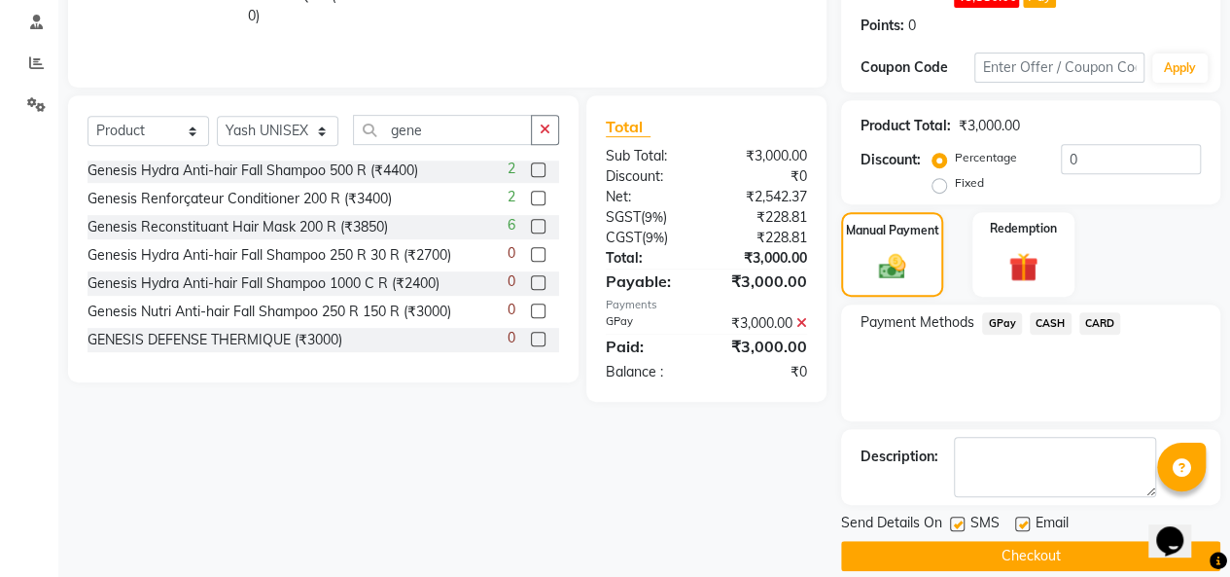
click at [993, 541] on button "Checkout" at bounding box center [1030, 556] width 379 height 30
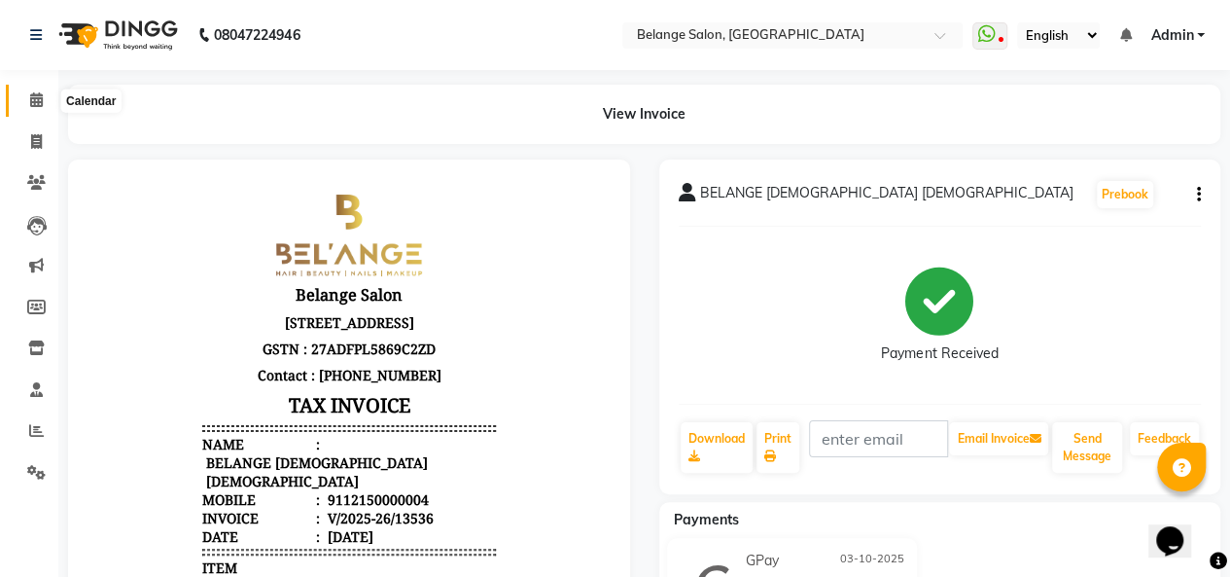
click at [35, 100] on icon at bounding box center [36, 99] width 13 height 15
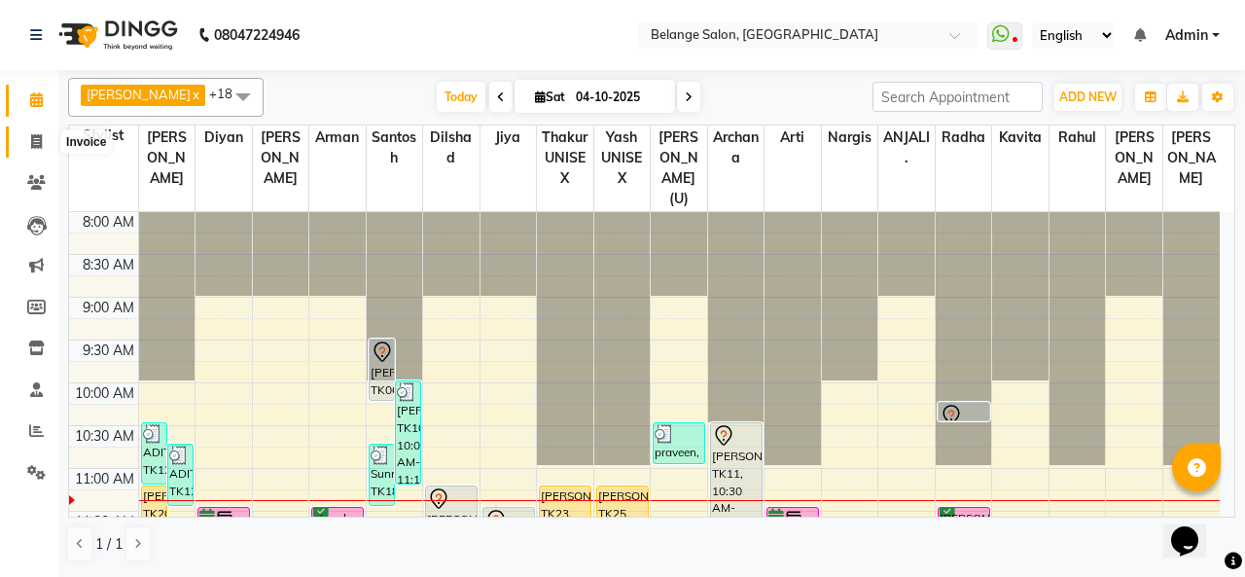
click at [29, 136] on span at bounding box center [36, 142] width 34 height 22
select select "5076"
select select "service"
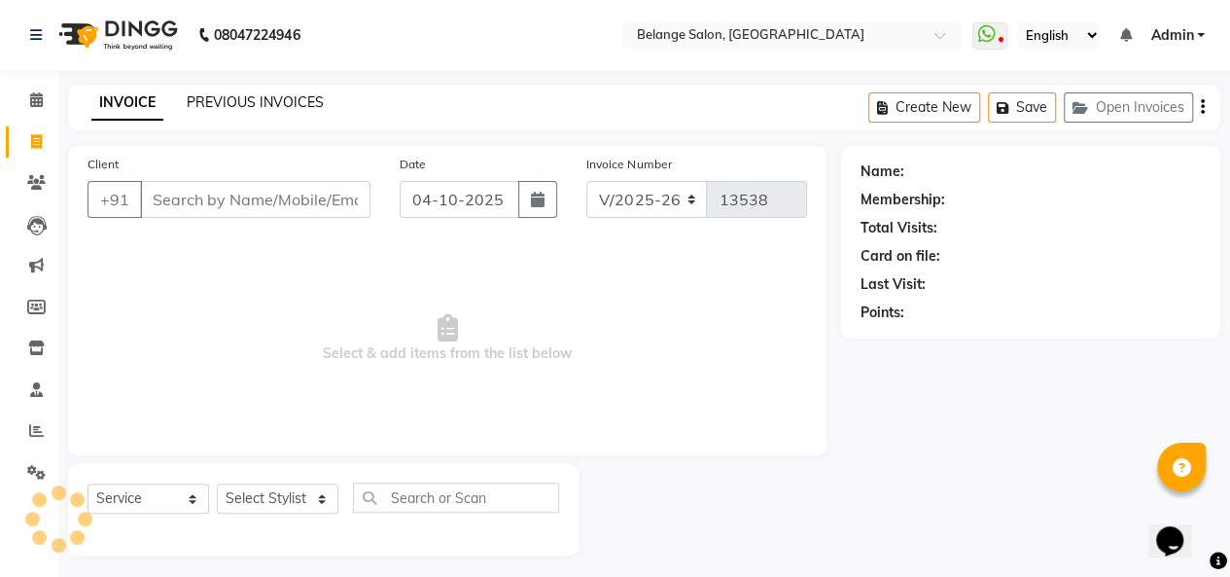
click at [292, 101] on link "PREVIOUS INVOICES" at bounding box center [255, 102] width 137 height 18
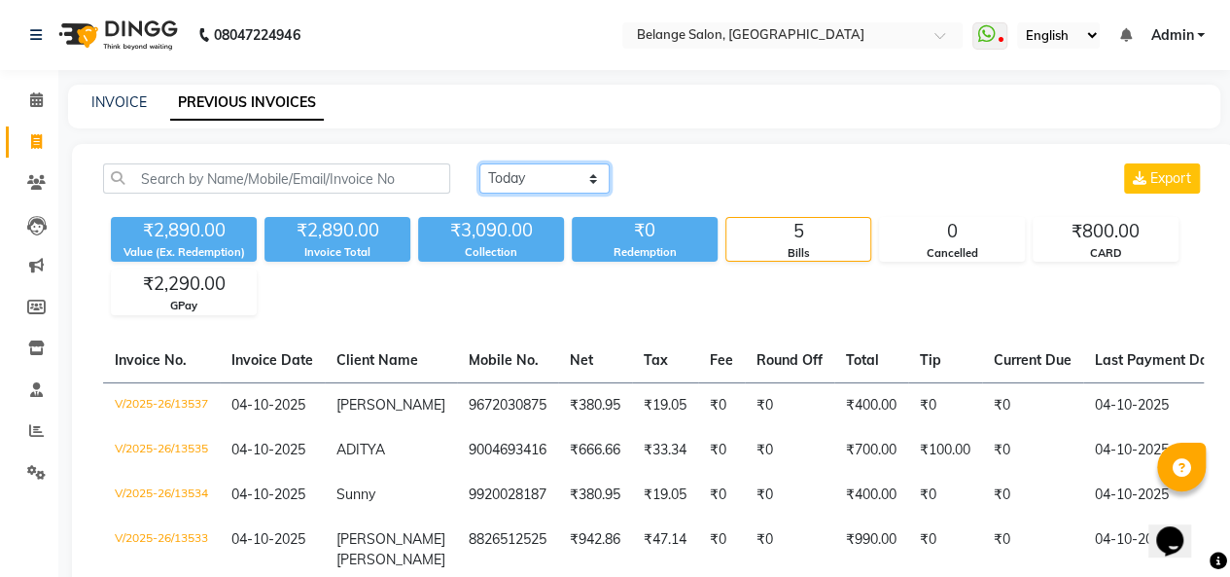
click at [558, 173] on select "[DATE] [DATE] Custom Range" at bounding box center [544, 178] width 130 height 30
select select "yesterday"
click at [479, 163] on select "[DATE] [DATE] Custom Range" at bounding box center [544, 178] width 130 height 30
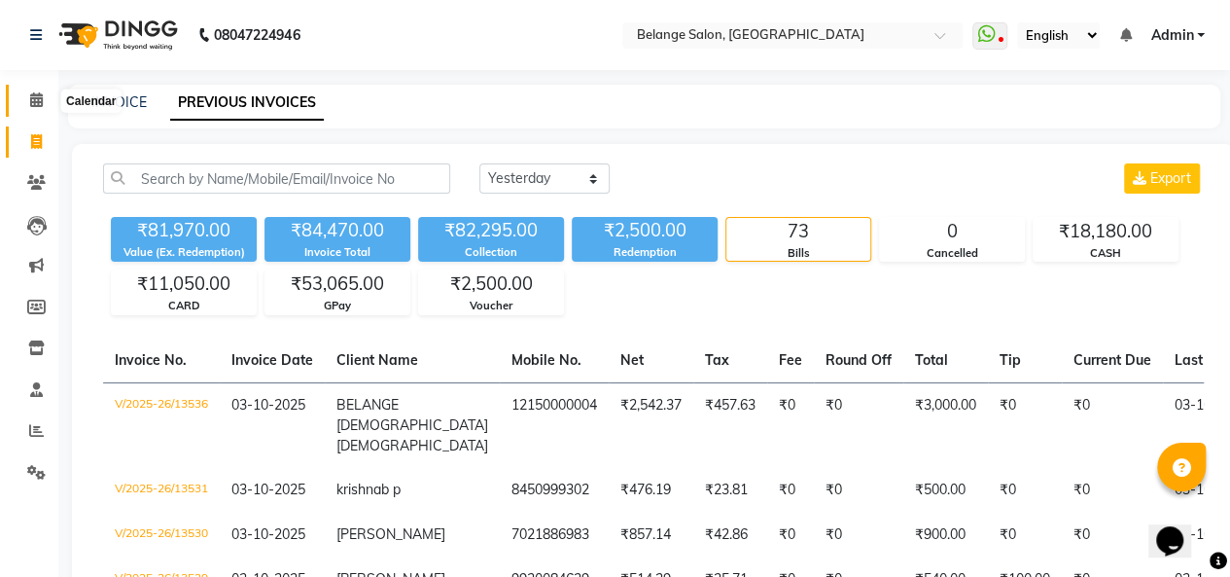
click at [35, 104] on icon at bounding box center [36, 99] width 13 height 15
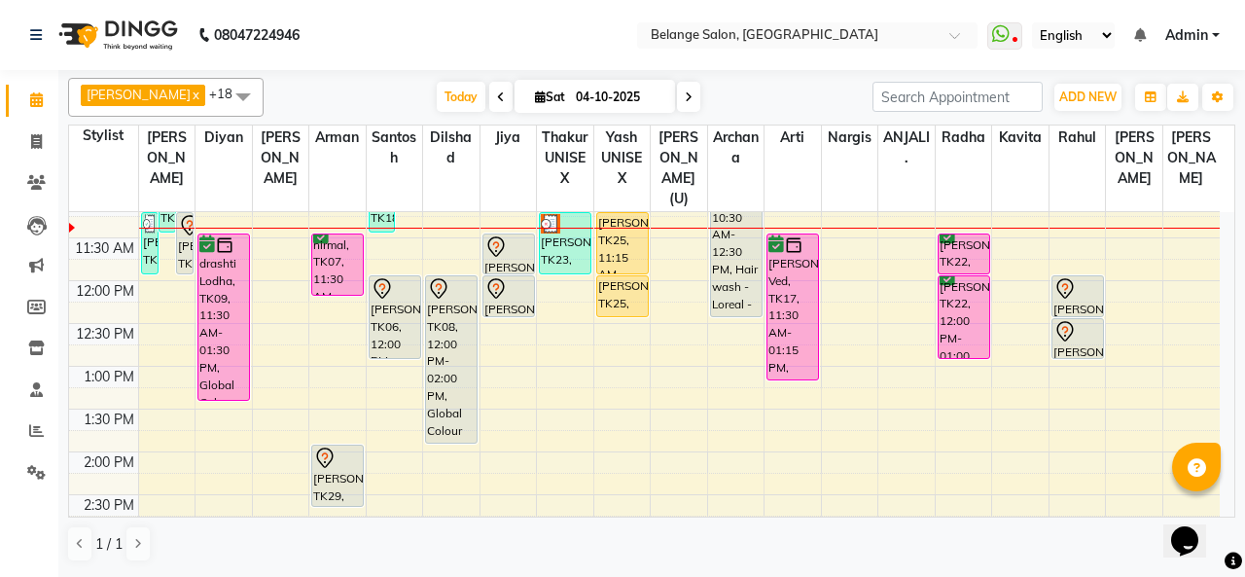
scroll to position [282, 0]
